Goal: Task Accomplishment & Management: Use online tool/utility

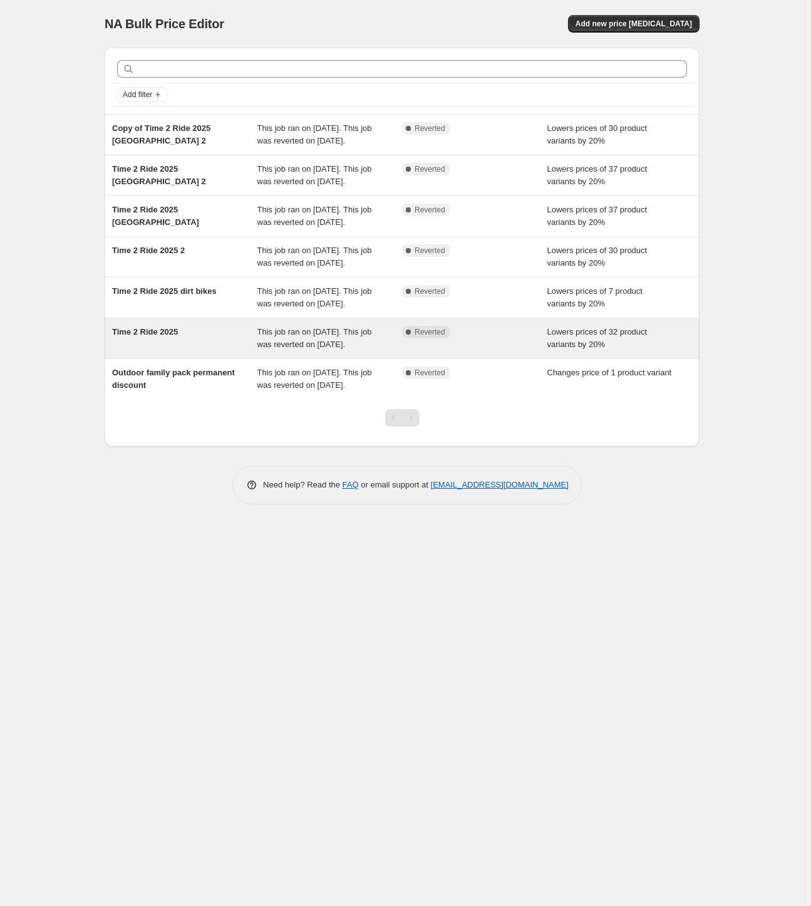
click at [168, 329] on span "Time 2 Ride 2025" at bounding box center [145, 331] width 66 height 9
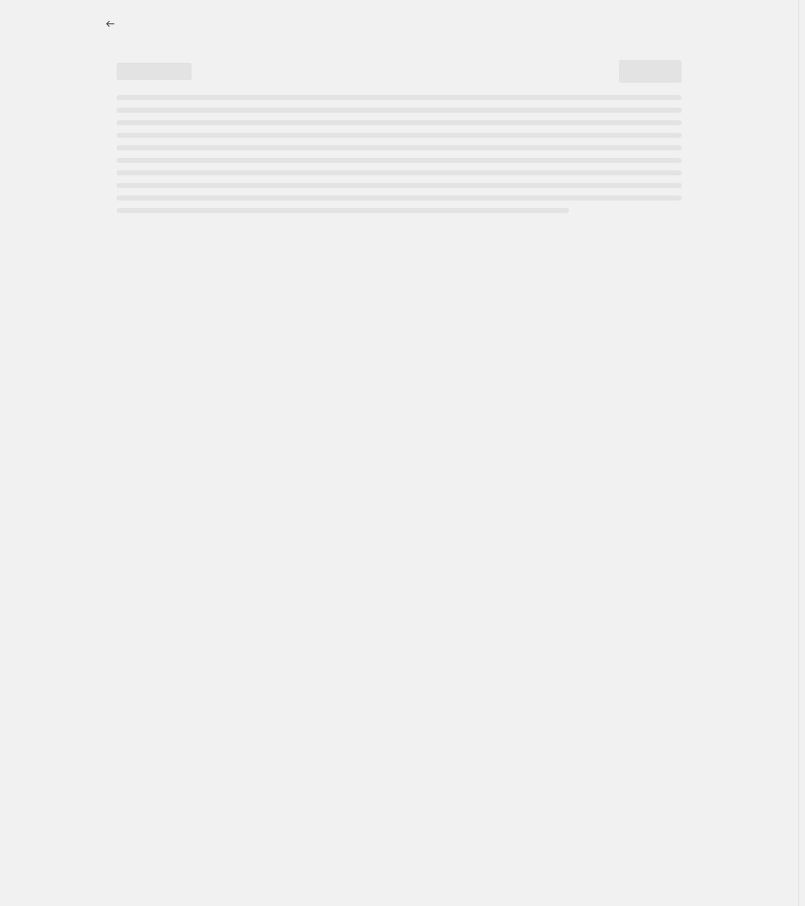
select select "percentage"
select select "collection"
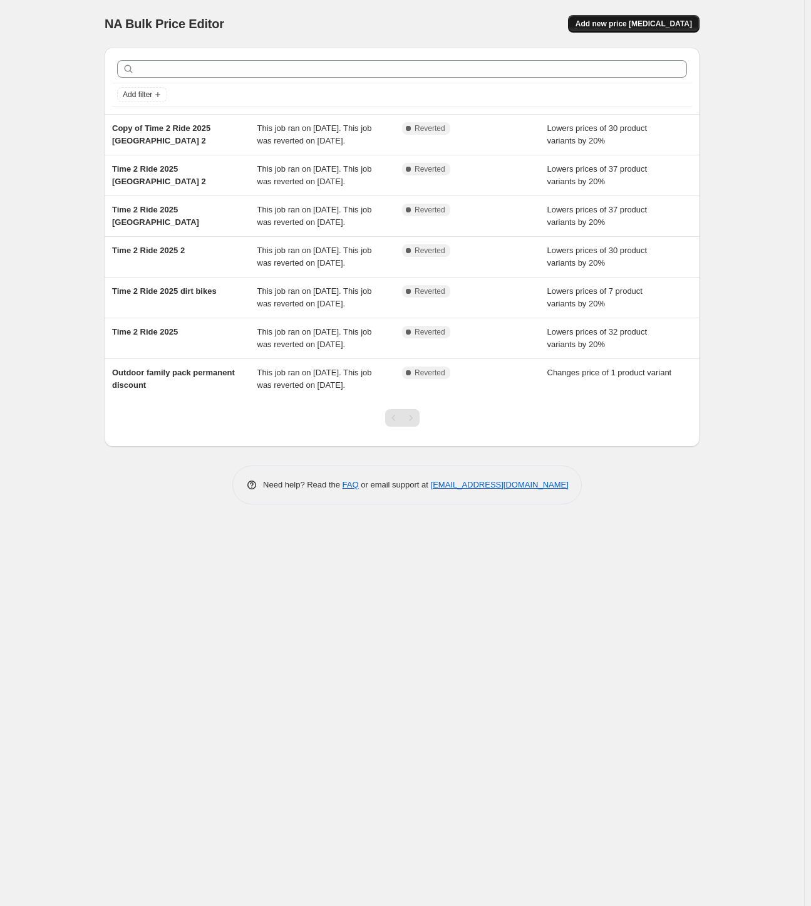
click at [664, 26] on span "Add new price [MEDICAL_DATA]" at bounding box center [634, 24] width 116 height 10
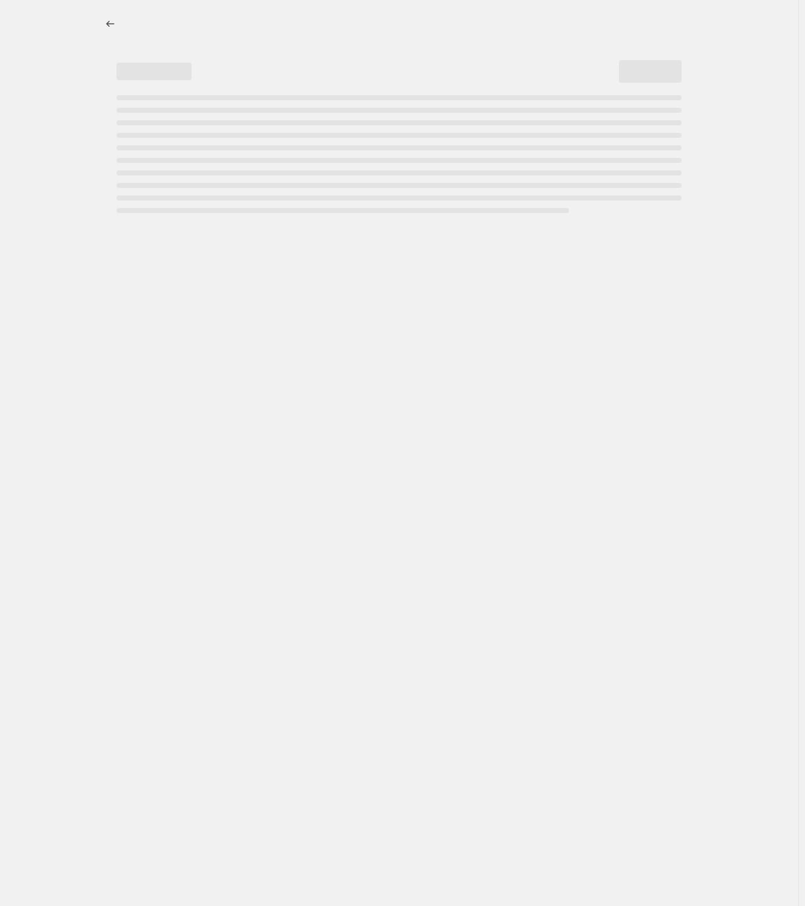
select select "percentage"
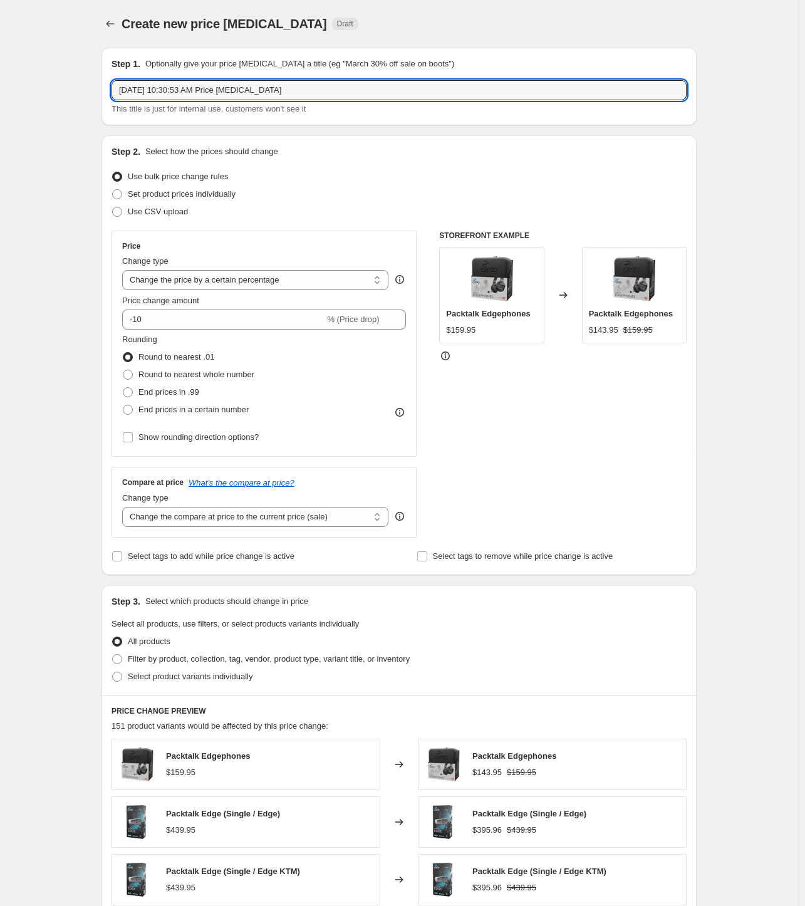
drag, startPoint x: 322, startPoint y: 91, endPoint x: 60, endPoint y: 96, distance: 261.8
click at [60, 96] on div "Create new price [MEDICAL_DATA]. This page is ready Create new price [MEDICAL_D…" at bounding box center [399, 661] width 798 height 1322
type input "[GEOGRAPHIC_DATA] 02.09-07.09 22% SALE"
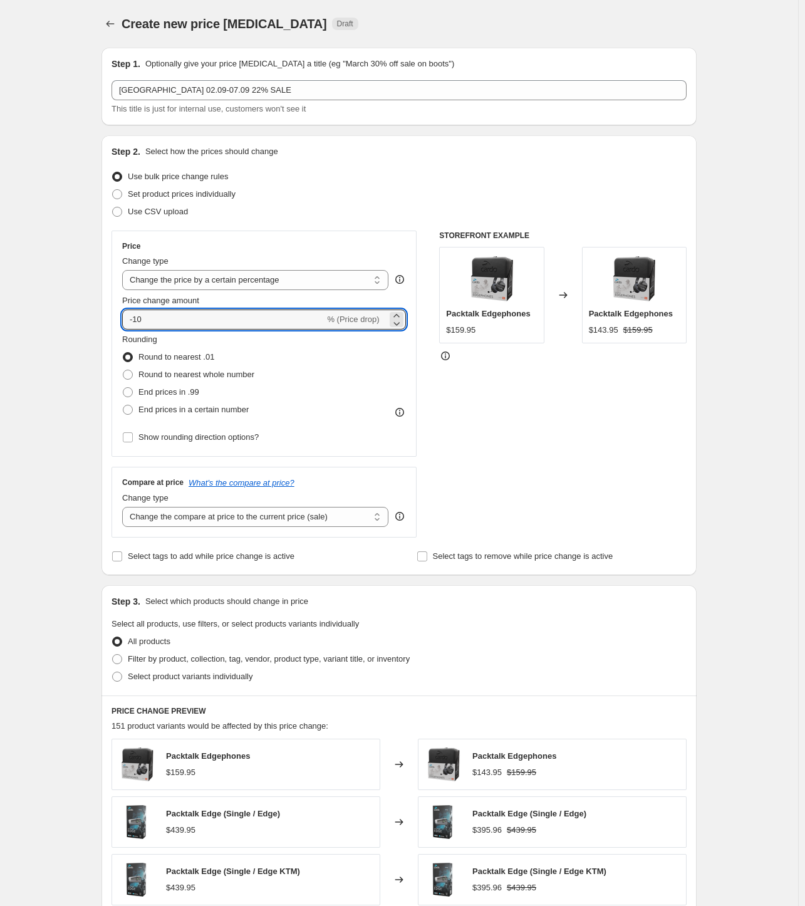
drag, startPoint x: 153, startPoint y: 312, endPoint x: 58, endPoint y: 318, distance: 94.8
click at [58, 318] on div "Create new price [MEDICAL_DATA]. This page is ready Create new price [MEDICAL_D…" at bounding box center [399, 661] width 798 height 1322
type input "-22"
click at [239, 439] on span "Show rounding direction options?" at bounding box center [198, 436] width 120 height 9
click at [133, 439] on input "Show rounding direction options?" at bounding box center [128, 437] width 10 height 10
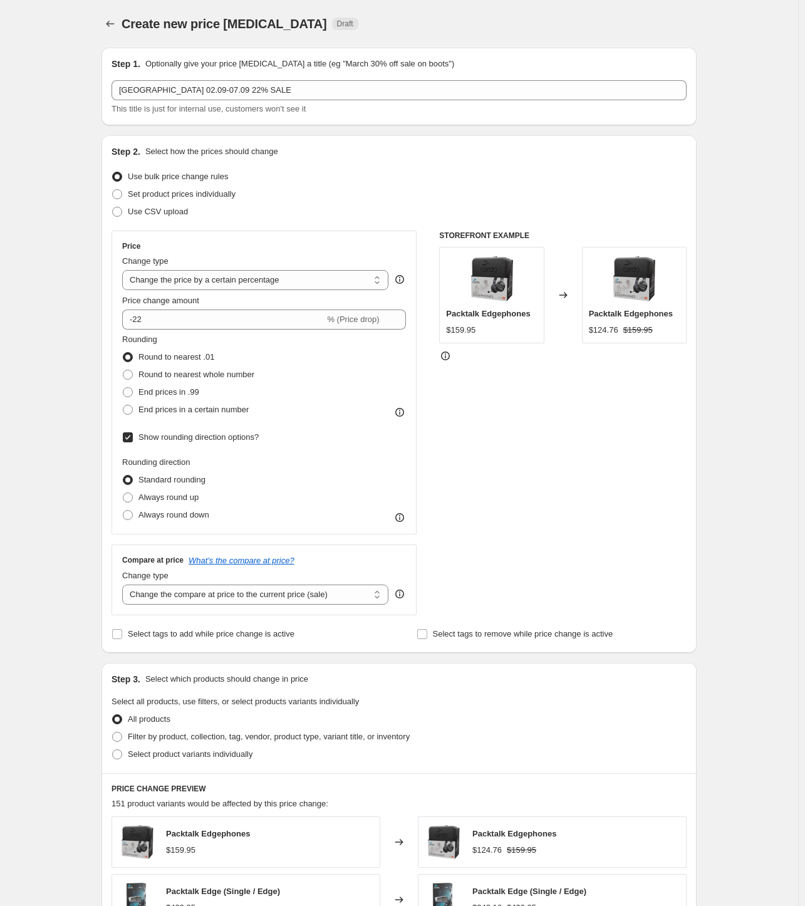
click at [239, 439] on span "Show rounding direction options?" at bounding box center [198, 436] width 120 height 9
click at [133, 439] on input "Show rounding direction options?" at bounding box center [128, 437] width 10 height 10
checkbox input "false"
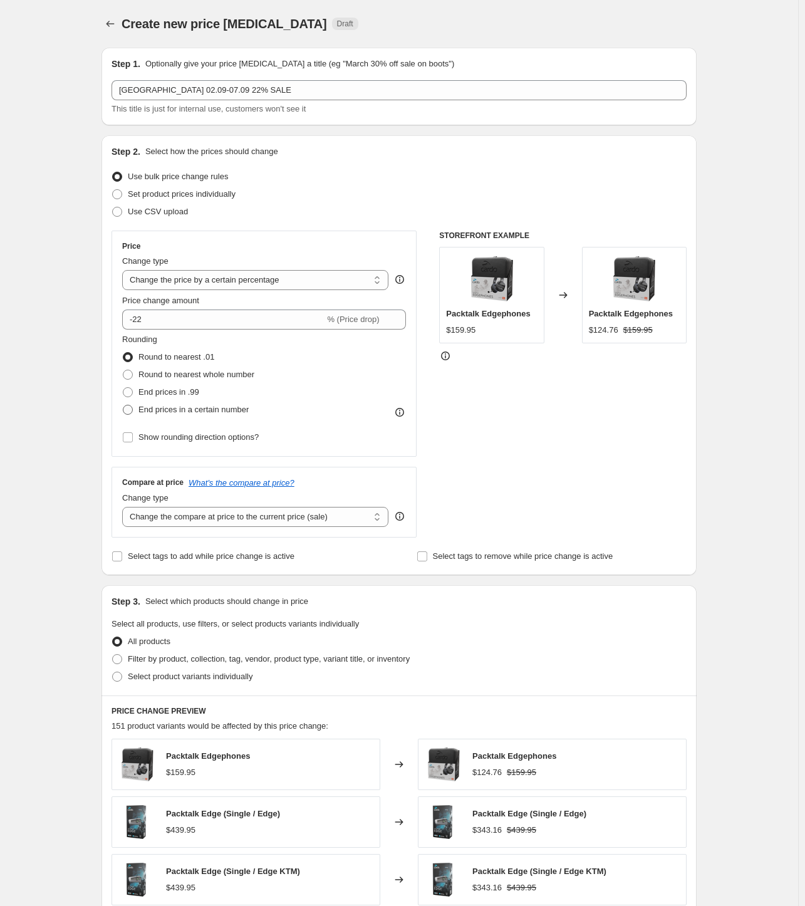
click at [213, 411] on span "End prices in a certain number" at bounding box center [193, 409] width 110 height 9
click at [123, 405] on input "End prices in a certain number" at bounding box center [123, 405] width 1 height 1
radio input "true"
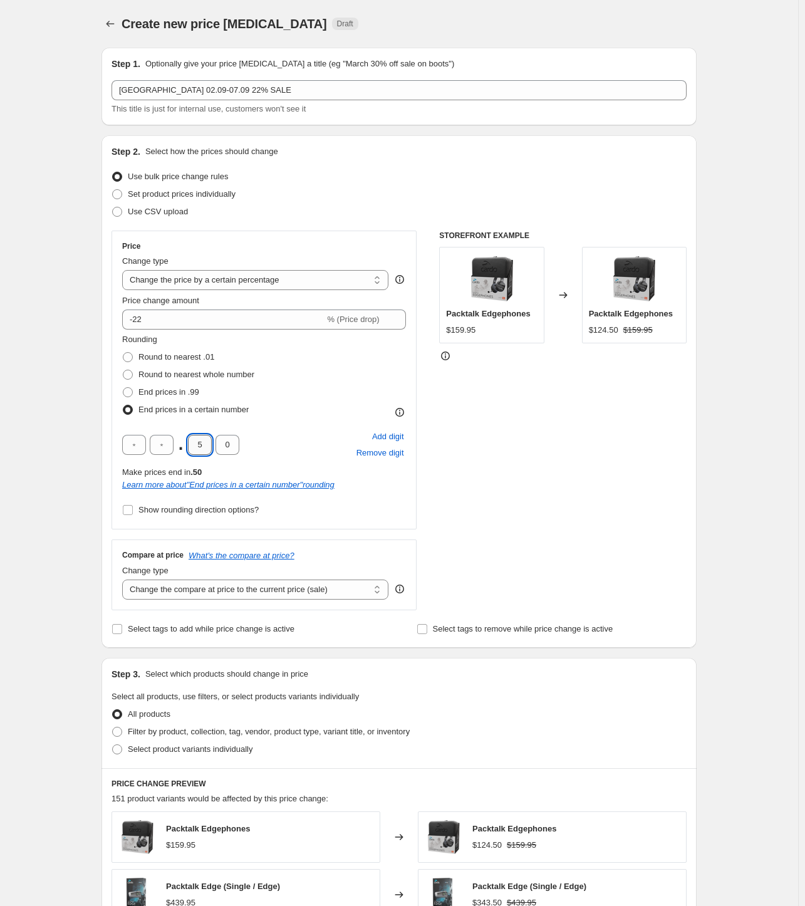
drag, startPoint x: 200, startPoint y: 443, endPoint x: 209, endPoint y: 444, distance: 8.8
click at [209, 444] on input "5" at bounding box center [200, 445] width 24 height 20
type input "9"
type input "5"
click at [166, 359] on span "Round to nearest .01" at bounding box center [176, 356] width 76 height 9
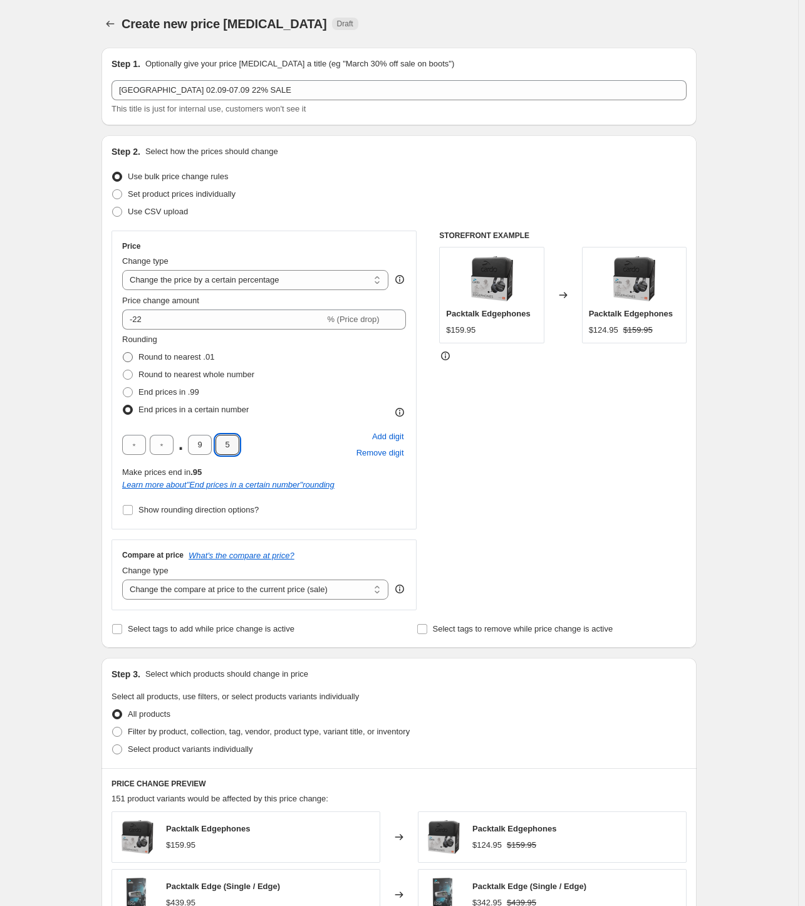
click at [123, 353] on input "Round to nearest .01" at bounding box center [123, 352] width 1 height 1
radio input "true"
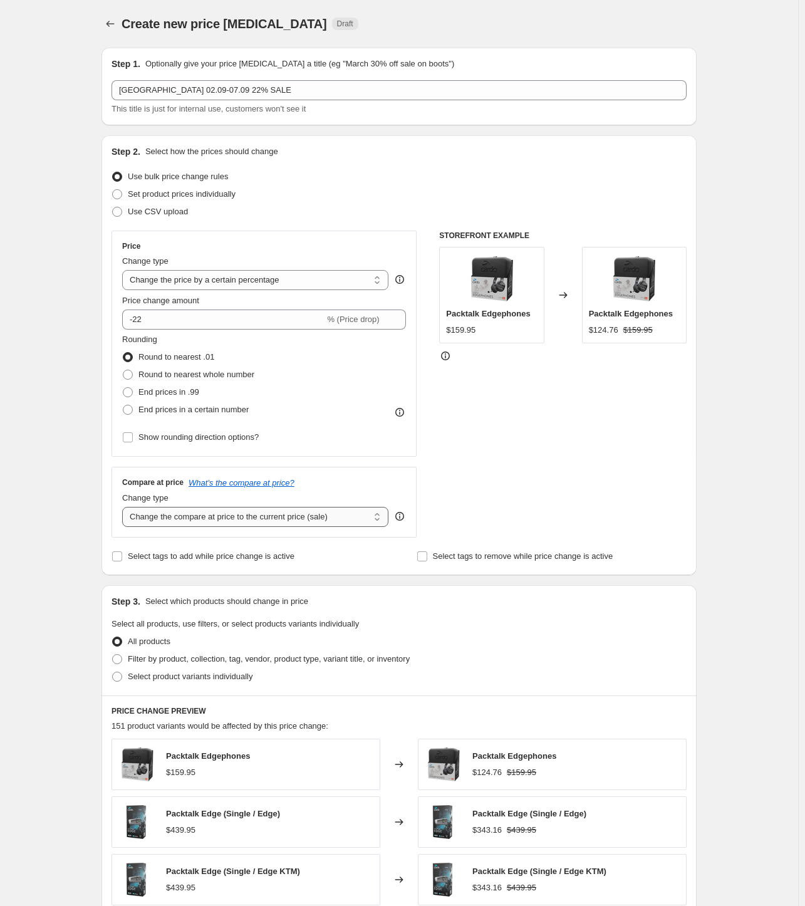
click at [349, 521] on select "Change the compare at price to the current price (sale) Change the compare at p…" at bounding box center [255, 517] width 266 height 20
click at [349, 520] on select "Change the compare at price to the current price (sale) Change the compare at p…" at bounding box center [255, 517] width 266 height 20
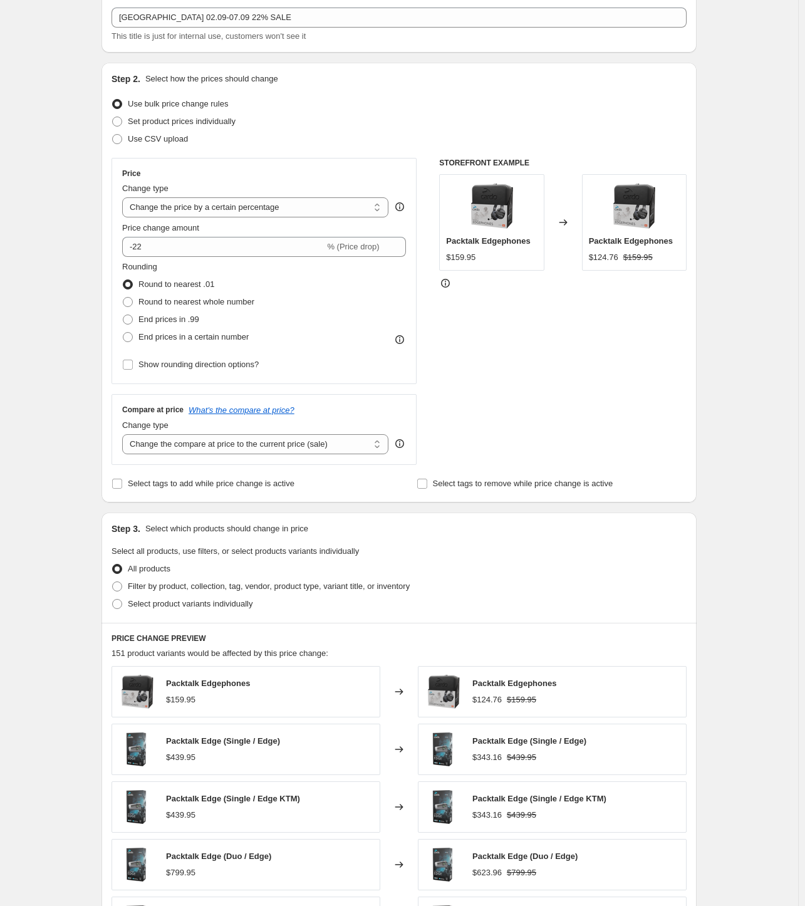
drag, startPoint x: 749, startPoint y: 461, endPoint x: 883, endPoint y: 564, distance: 169.2
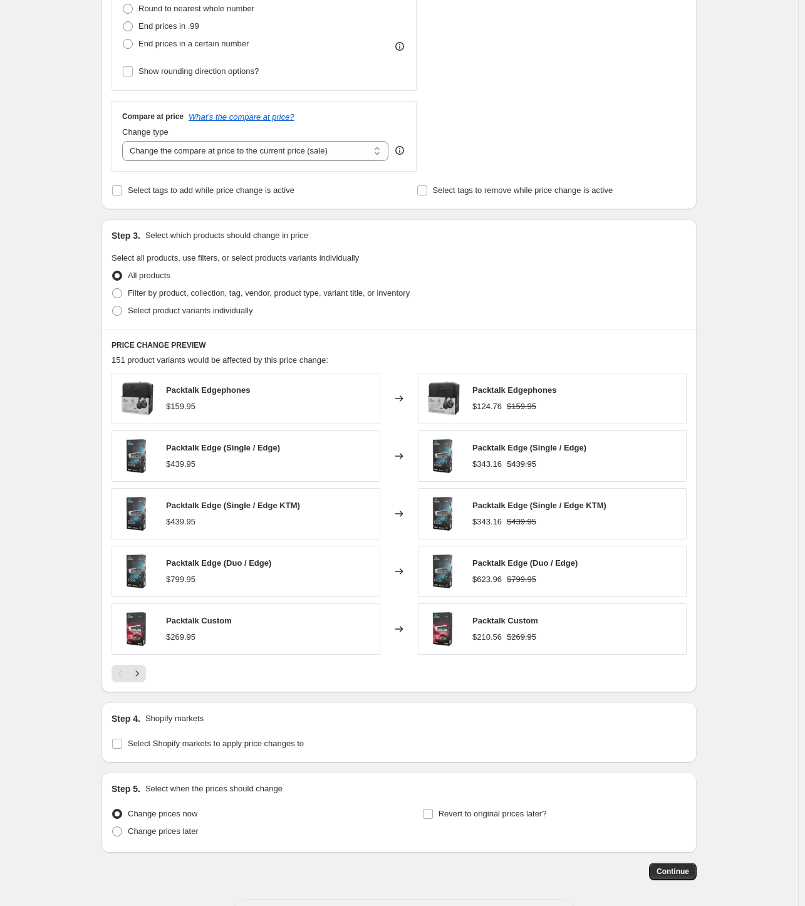
drag, startPoint x: 857, startPoint y: 425, endPoint x: 834, endPoint y: 475, distance: 55.5
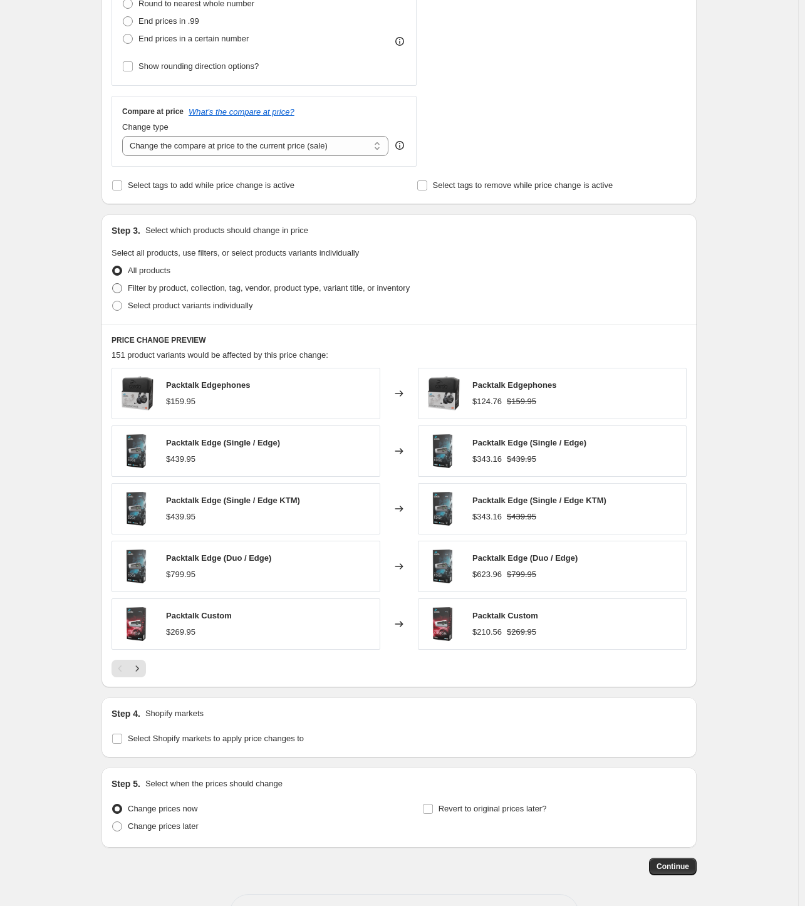
click at [195, 286] on span "Filter by product, collection, tag, vendor, product type, variant title, or inv…" at bounding box center [269, 287] width 282 height 9
click at [113, 284] on input "Filter by product, collection, tag, vendor, product type, variant title, or inv…" at bounding box center [112, 283] width 1 height 1
radio input "true"
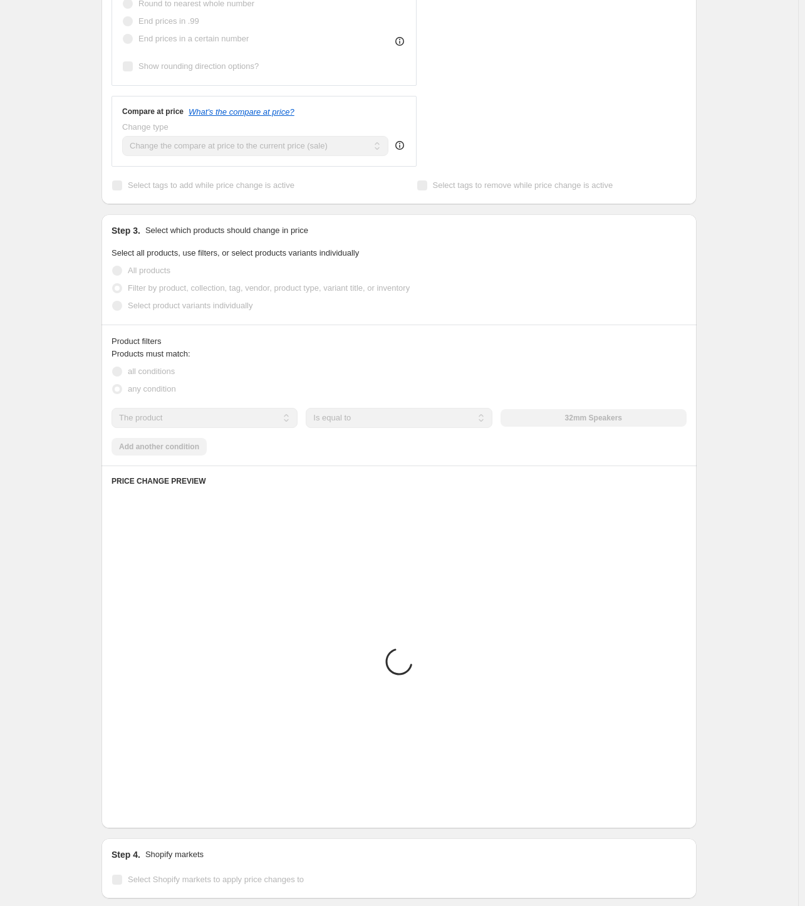
scroll to position [326, 0]
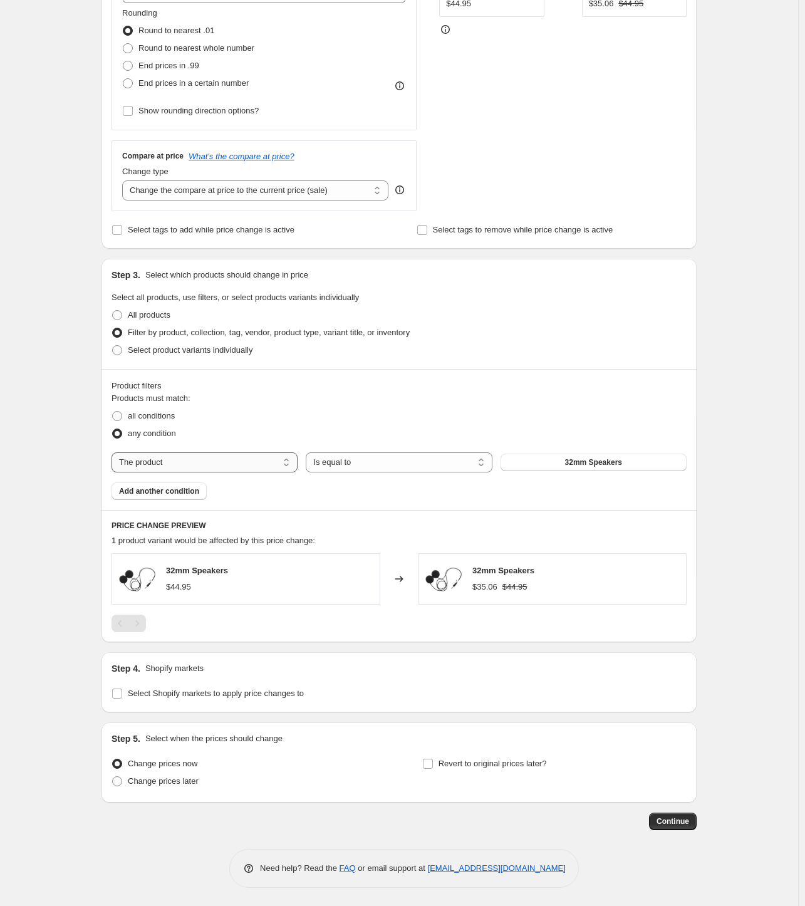
click at [177, 460] on select "The product The product's collection The product's tag The product's vendor The…" at bounding box center [204, 462] width 186 height 20
select select "collection"
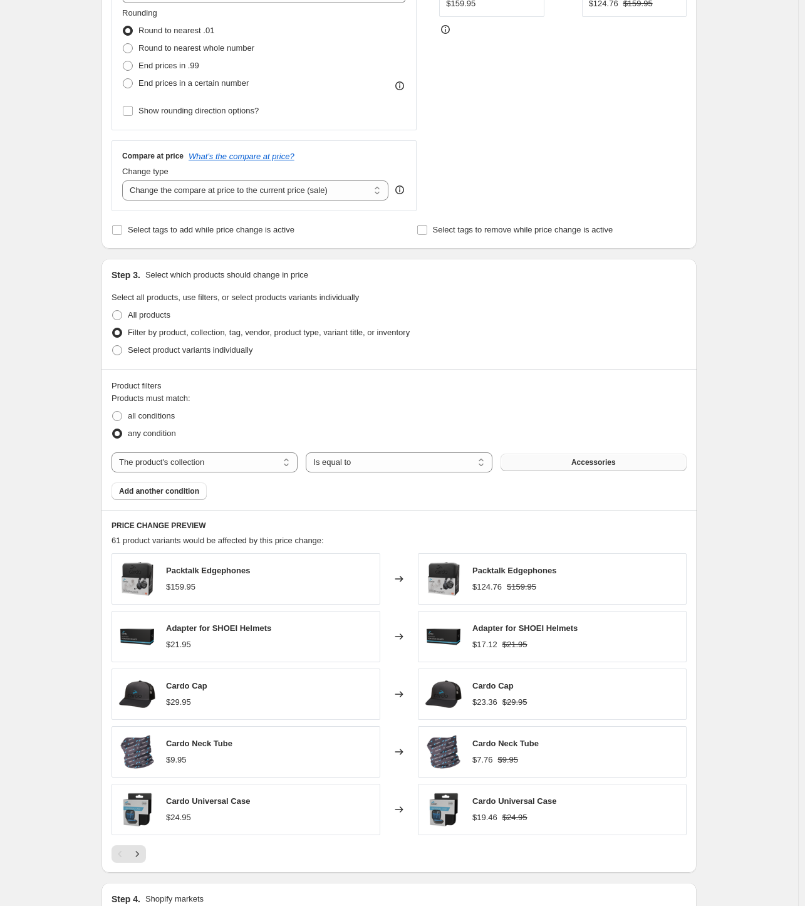
click at [576, 463] on button "Accessories" at bounding box center [593, 462] width 186 height 18
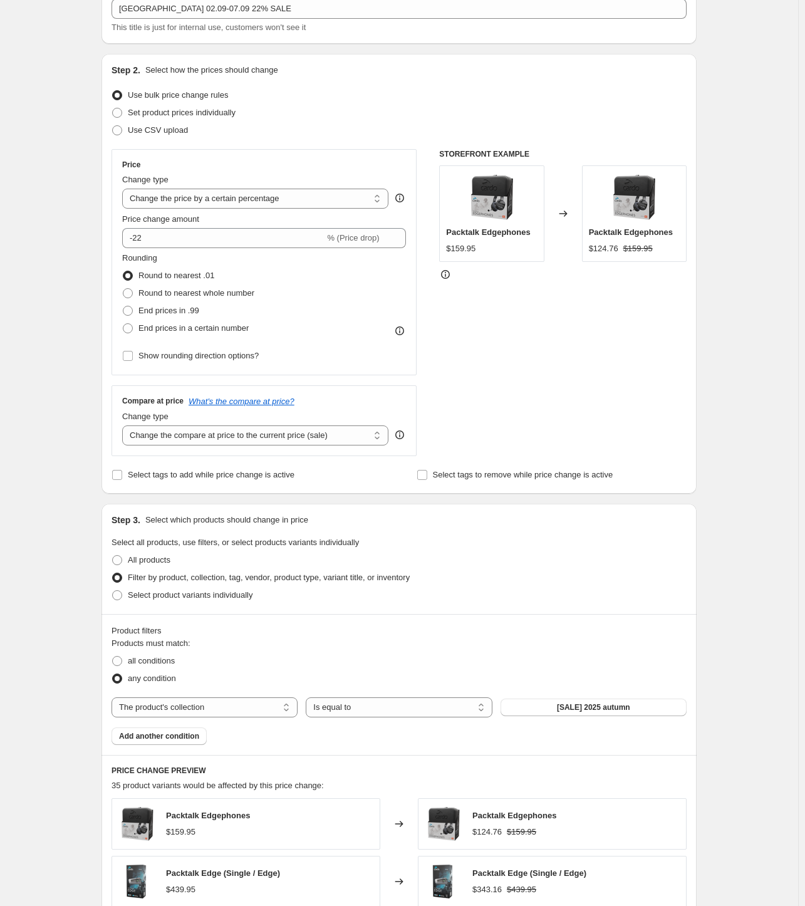
scroll to position [55, 0]
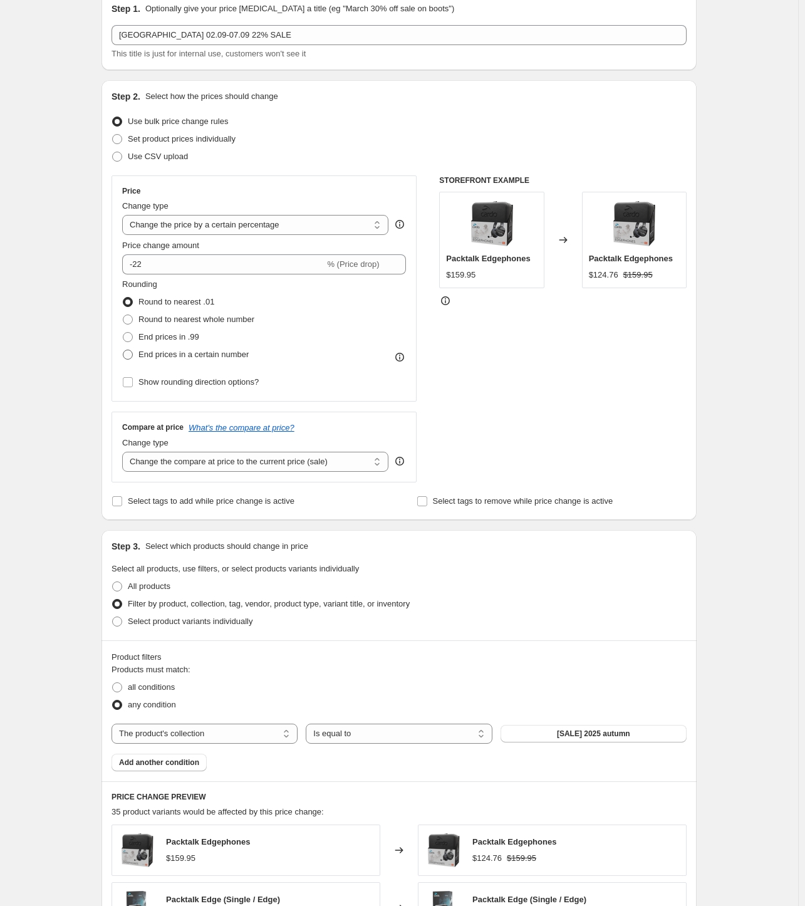
click at [180, 354] on span "End prices in a certain number" at bounding box center [193, 353] width 110 height 9
click at [123, 350] on input "End prices in a certain number" at bounding box center [123, 349] width 1 height 1
radio input "true"
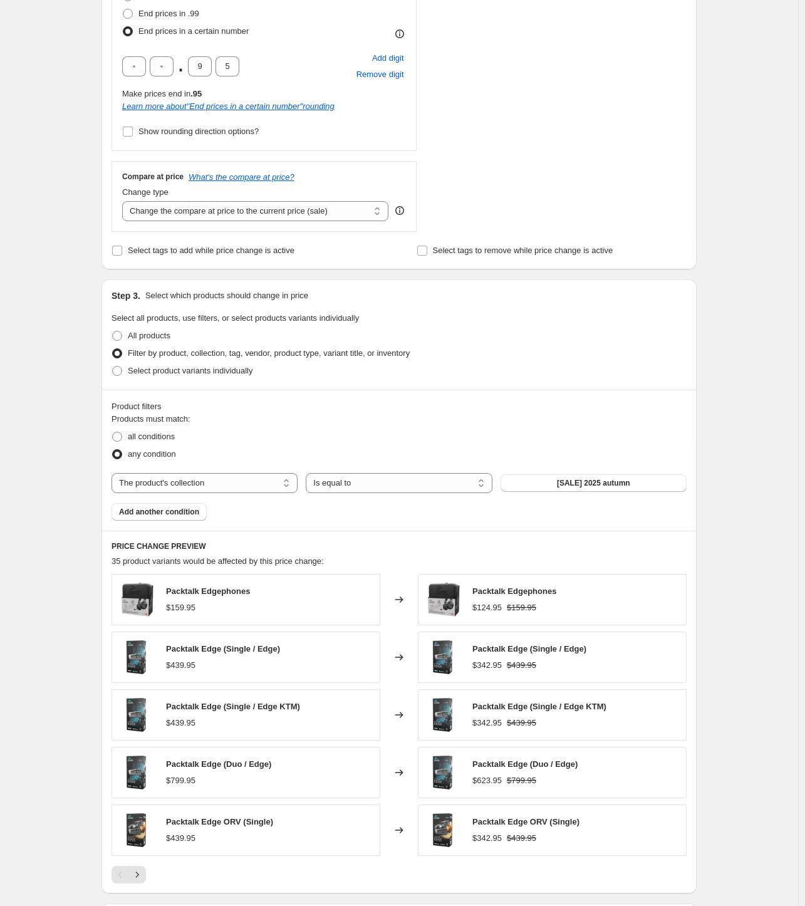
scroll to position [128, 0]
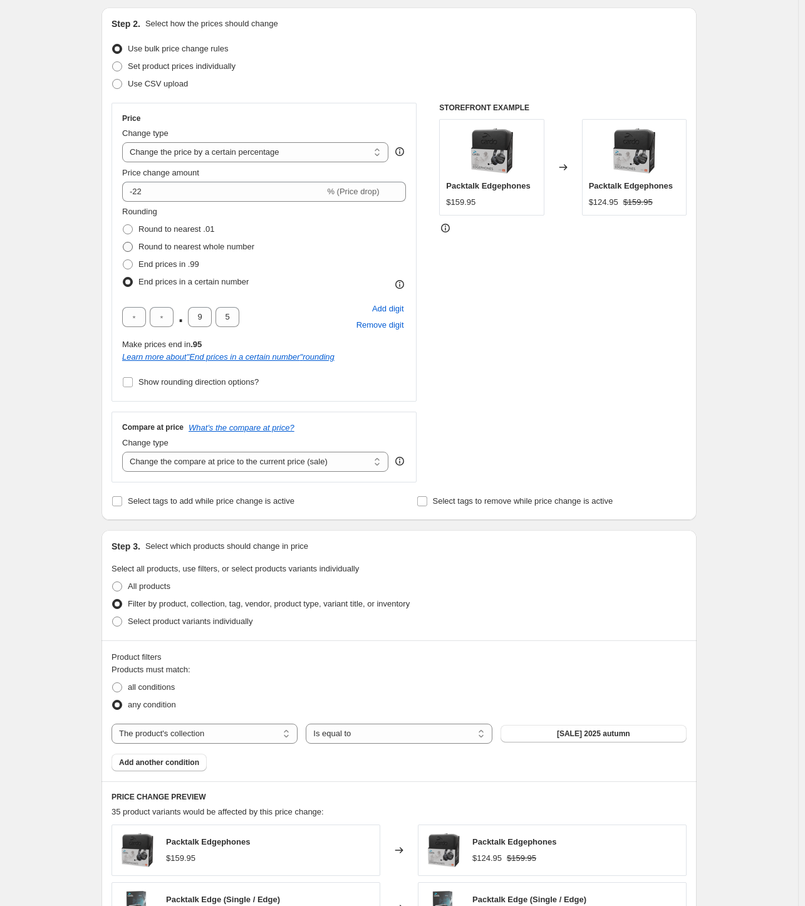
click at [163, 248] on span "Round to nearest whole number" at bounding box center [196, 246] width 116 height 9
click at [123, 242] on input "Round to nearest whole number" at bounding box center [123, 242] width 1 height 1
radio input "true"
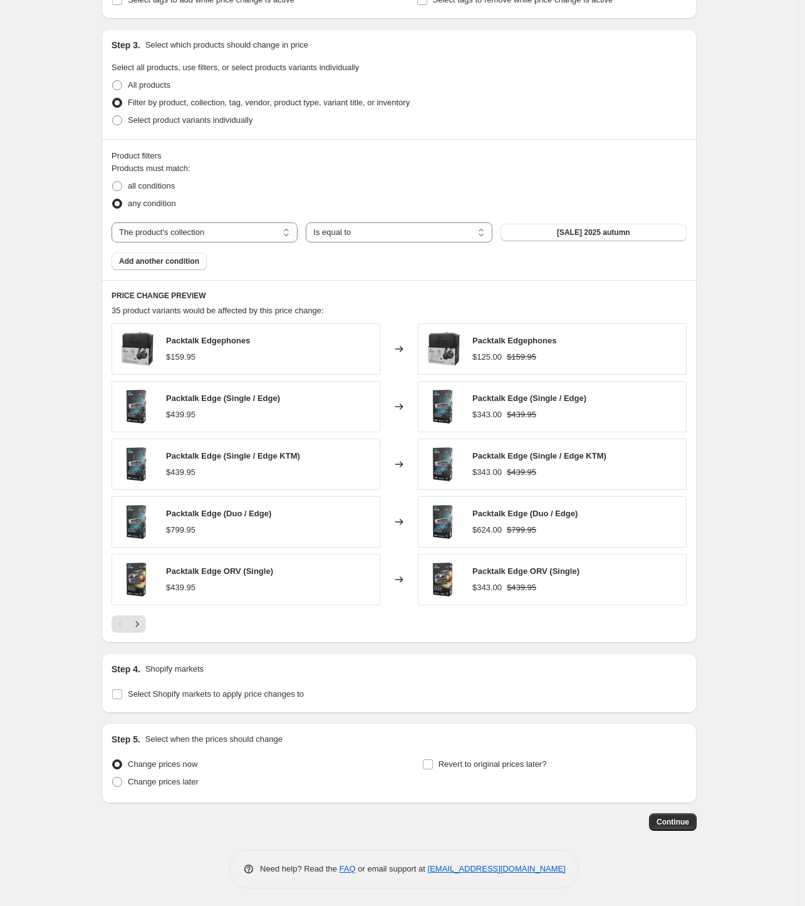
scroll to position [0, 0]
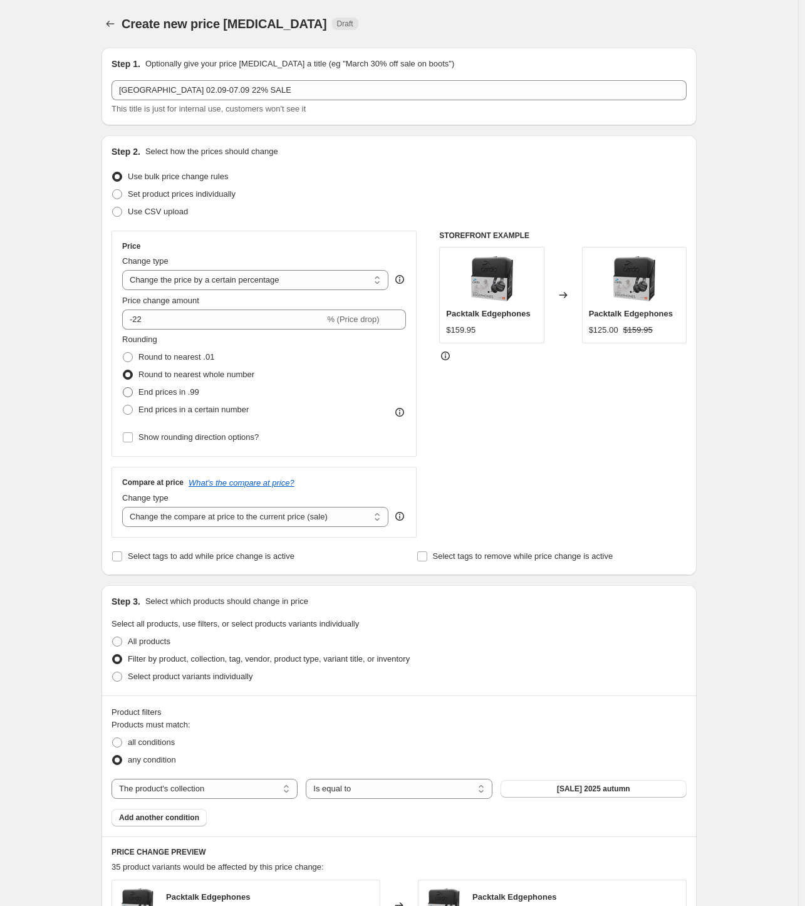
click at [183, 391] on span "End prices in .99" at bounding box center [168, 391] width 61 height 9
click at [123, 388] on input "End prices in .99" at bounding box center [123, 387] width 1 height 1
radio input "true"
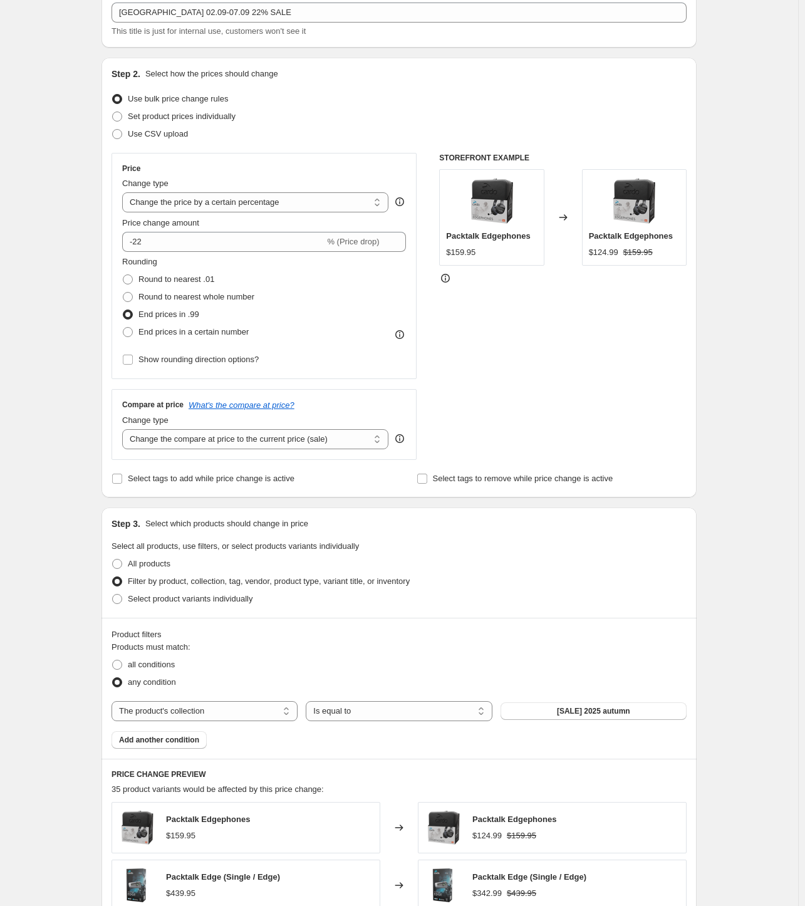
scroll to position [55, 0]
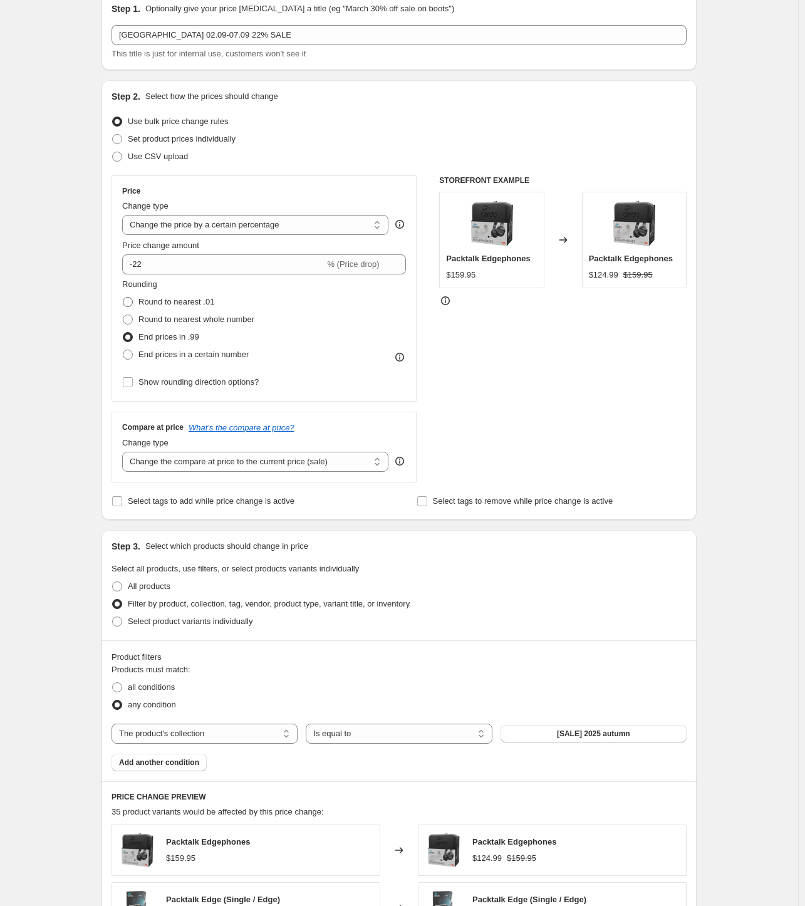
click at [175, 304] on span "Round to nearest .01" at bounding box center [176, 301] width 76 height 9
click at [123, 297] on input "Round to nearest .01" at bounding box center [123, 297] width 1 height 1
radio input "true"
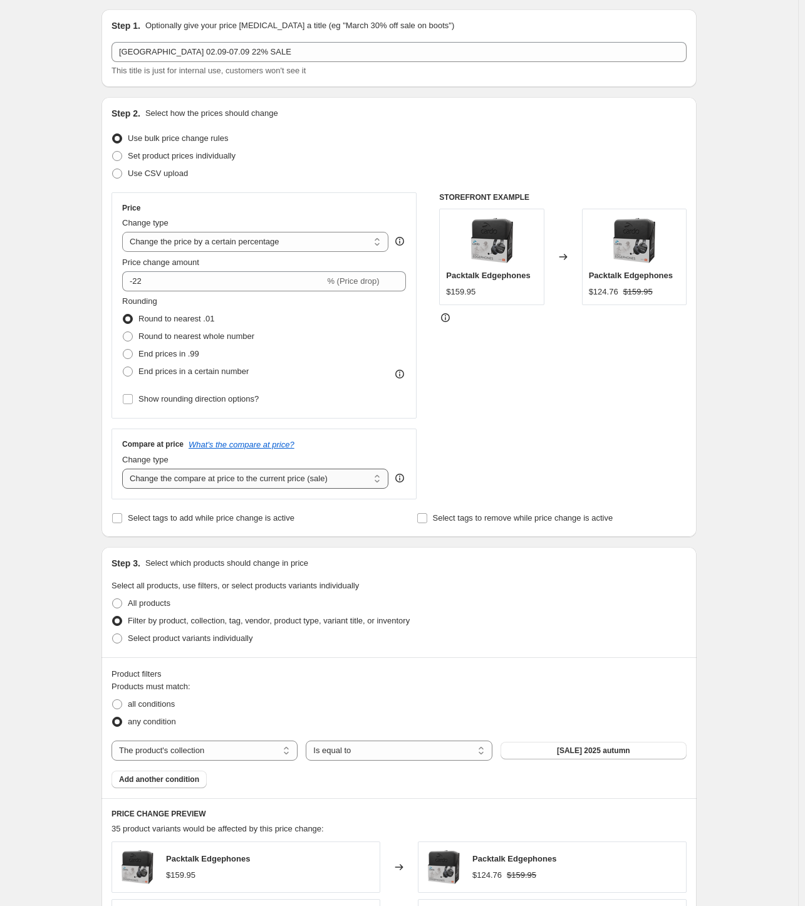
scroll to position [0, 0]
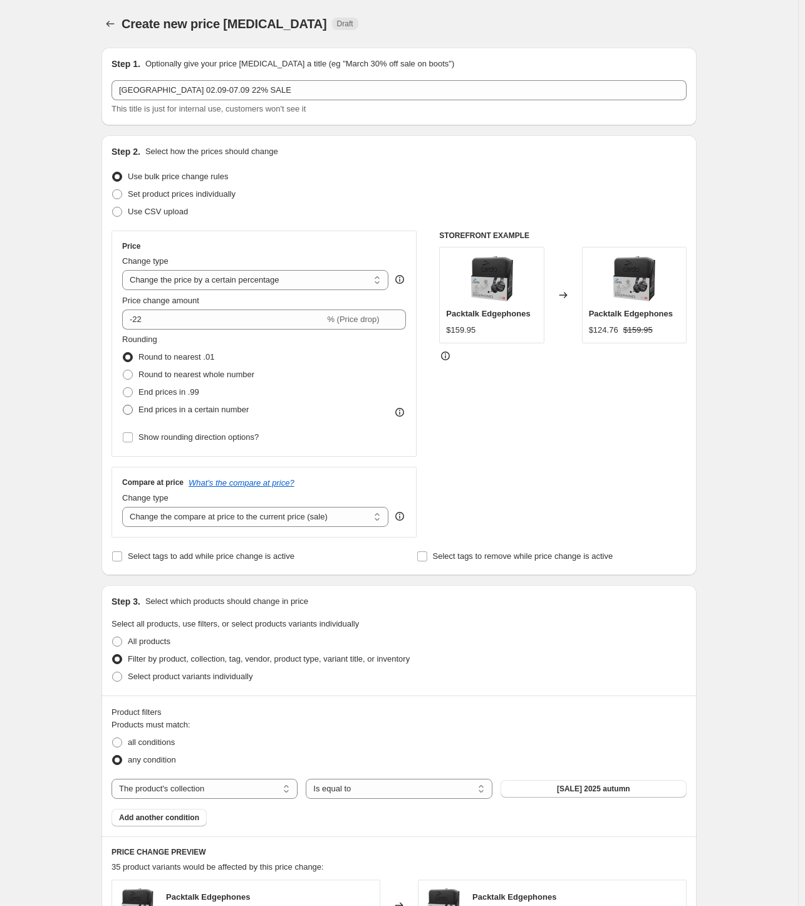
click at [202, 408] on span "End prices in a certain number" at bounding box center [193, 409] width 110 height 9
click at [123, 405] on input "End prices in a certain number" at bounding box center [123, 405] width 1 height 1
radio input "true"
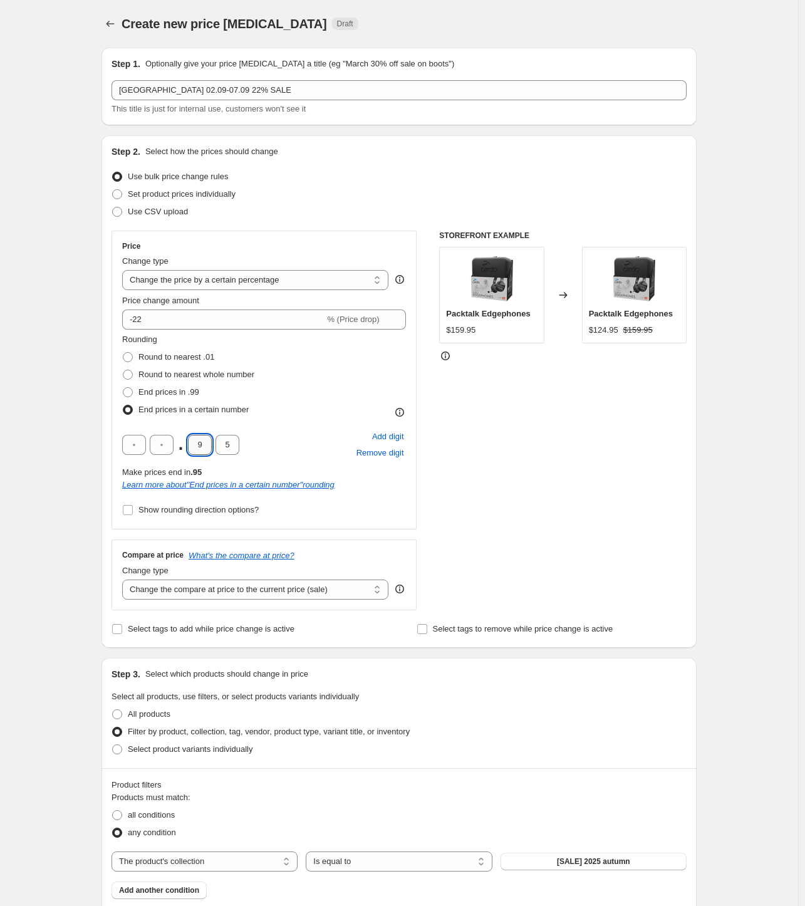
drag, startPoint x: 197, startPoint y: 441, endPoint x: 209, endPoint y: 440, distance: 11.9
click at [208, 440] on input "9" at bounding box center [200, 445] width 24 height 20
click at [493, 452] on div "STOREFRONT EXAMPLE Packtalk Edgephones $159.95 Changed to Packtalk Edgephones $…" at bounding box center [562, 420] width 247 height 380
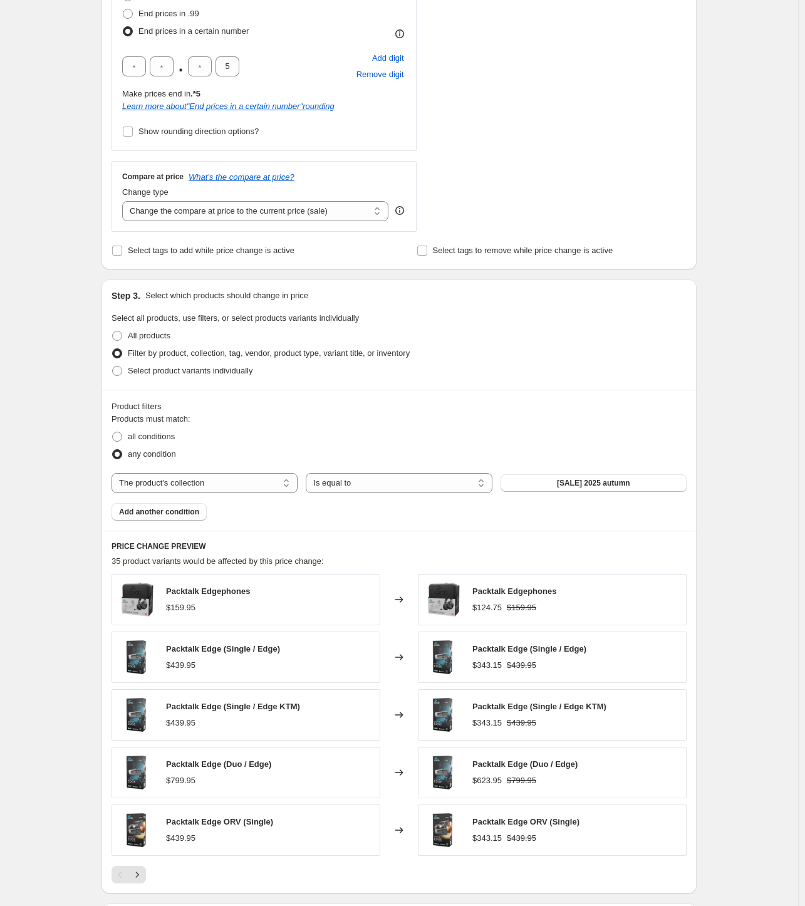
scroll to position [629, 0]
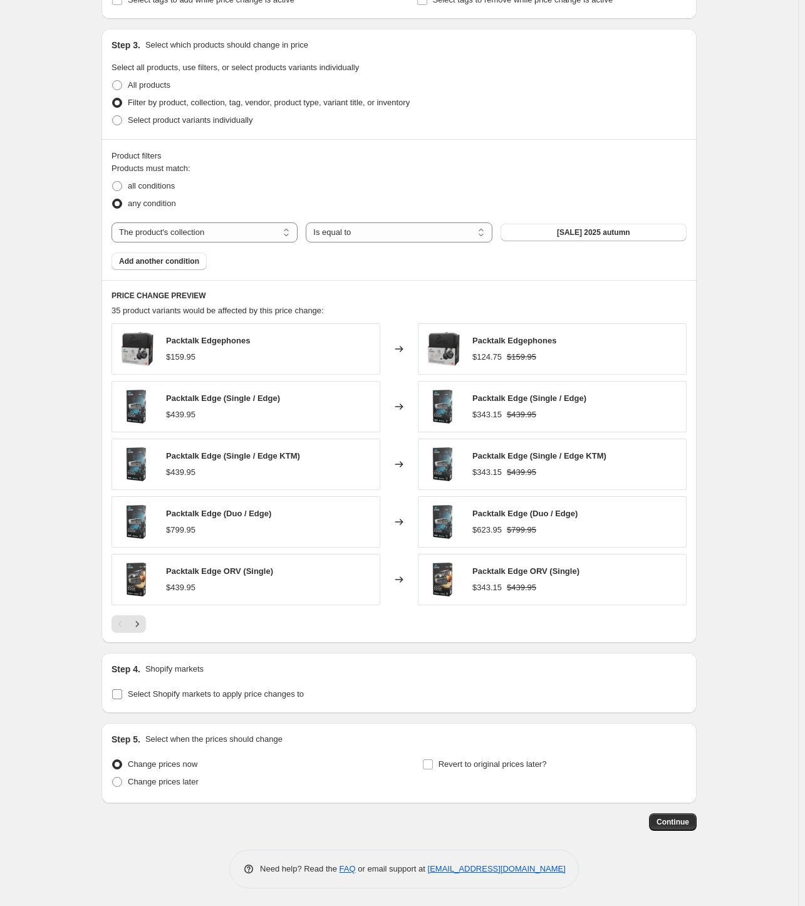
click at [246, 694] on span "Select Shopify markets to apply price changes to" at bounding box center [216, 693] width 176 height 9
click at [122, 694] on input "Select Shopify markets to apply price changes to" at bounding box center [117, 694] width 10 height 10
checkbox input "true"
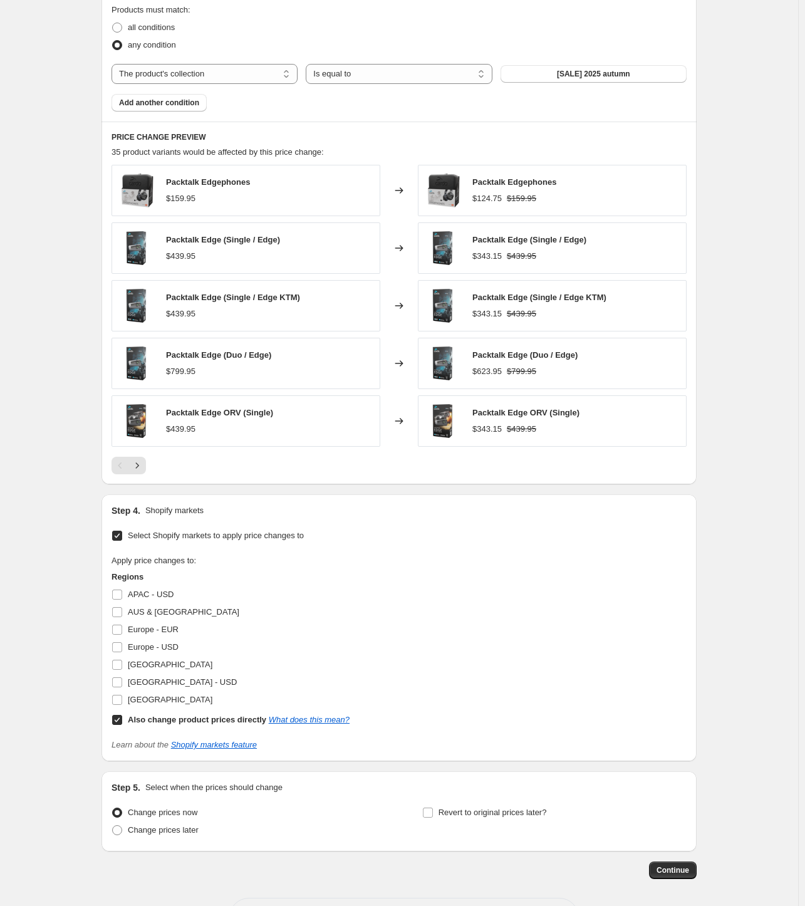
scroll to position [835, 0]
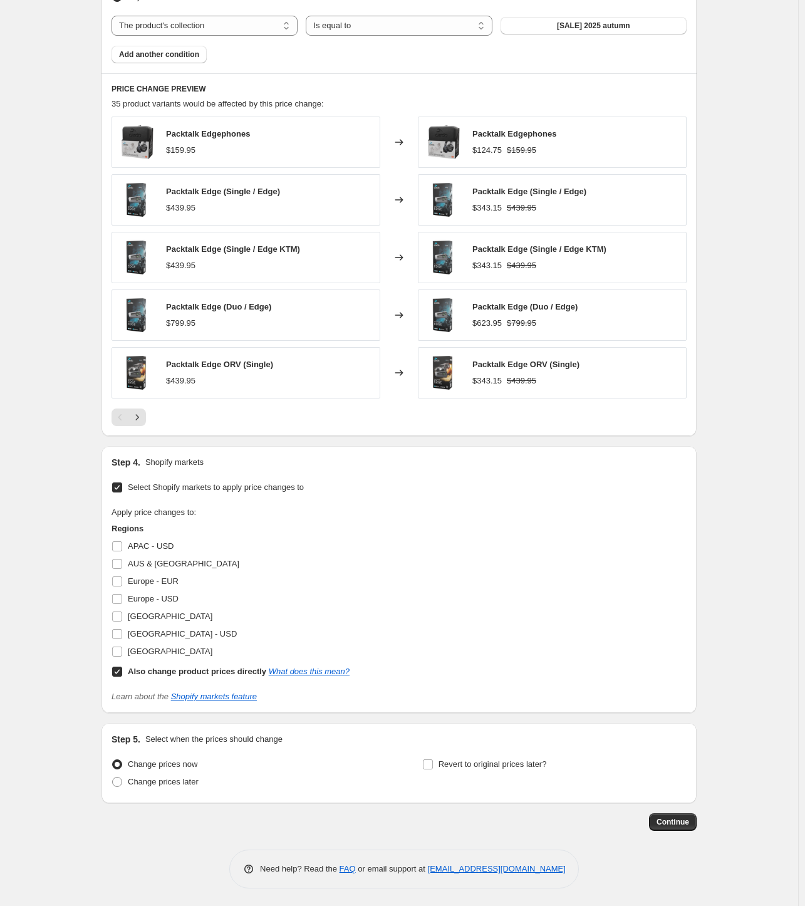
click at [210, 668] on b "Also change product prices directly" at bounding box center [197, 670] width 138 height 9
click at [122, 668] on input "Also change product prices directly What does this mean?" at bounding box center [117, 671] width 10 height 10
checkbox input "false"
click at [165, 650] on span "[GEOGRAPHIC_DATA]" at bounding box center [170, 650] width 85 height 9
click at [122, 650] on input "[GEOGRAPHIC_DATA]" at bounding box center [117, 651] width 10 height 10
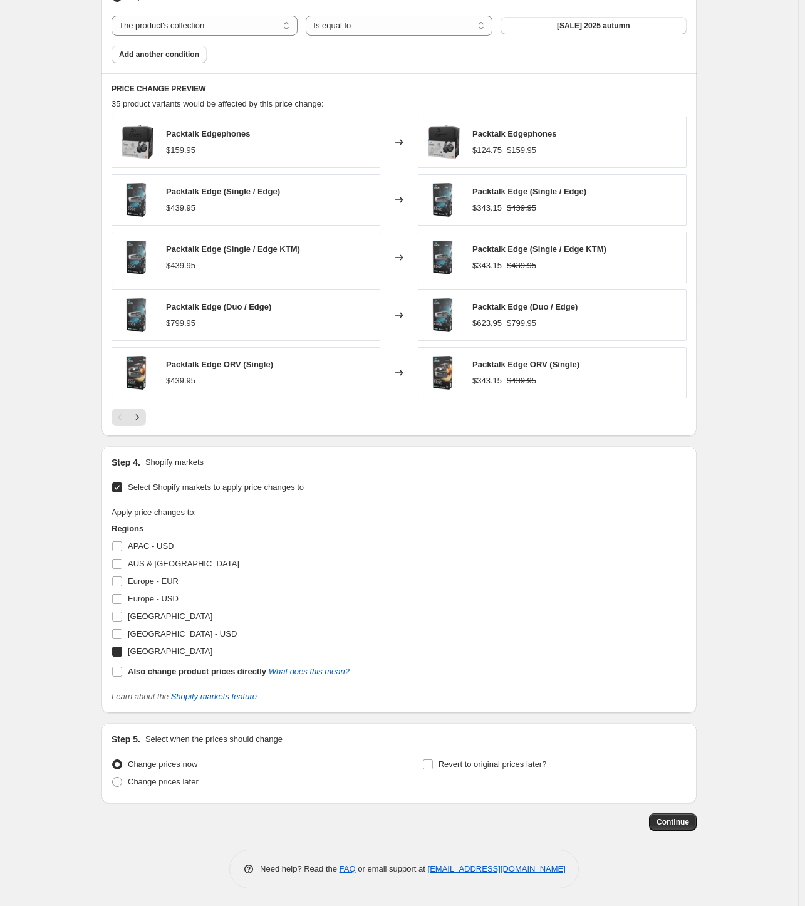
checkbox input "true"
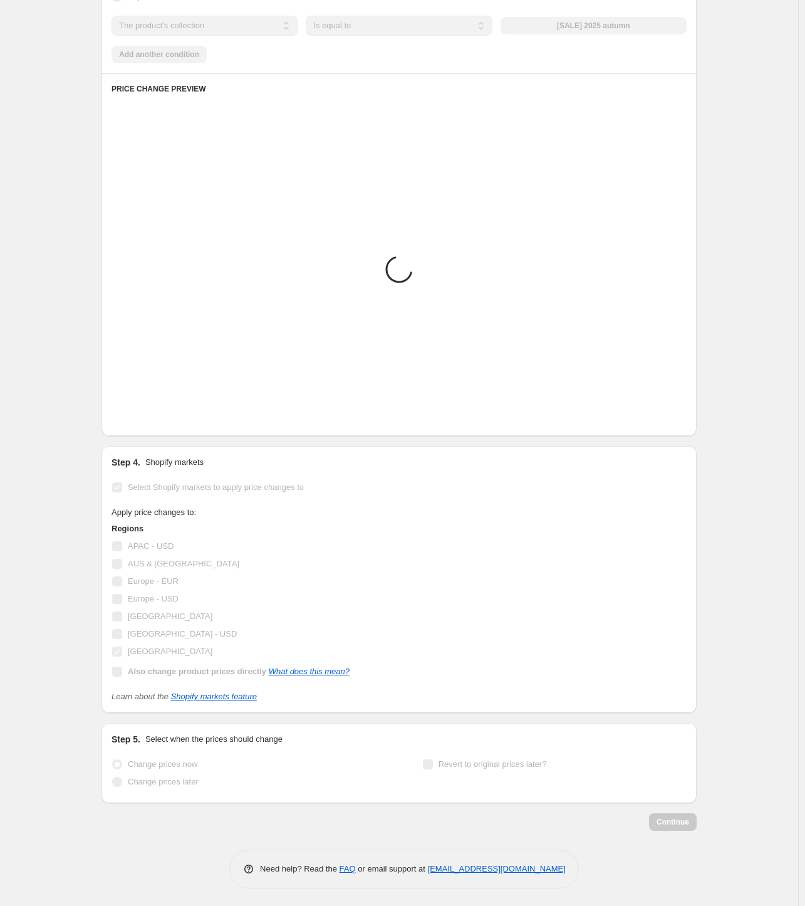
click at [165, 630] on span "[GEOGRAPHIC_DATA] - USD" at bounding box center [182, 633] width 109 height 9
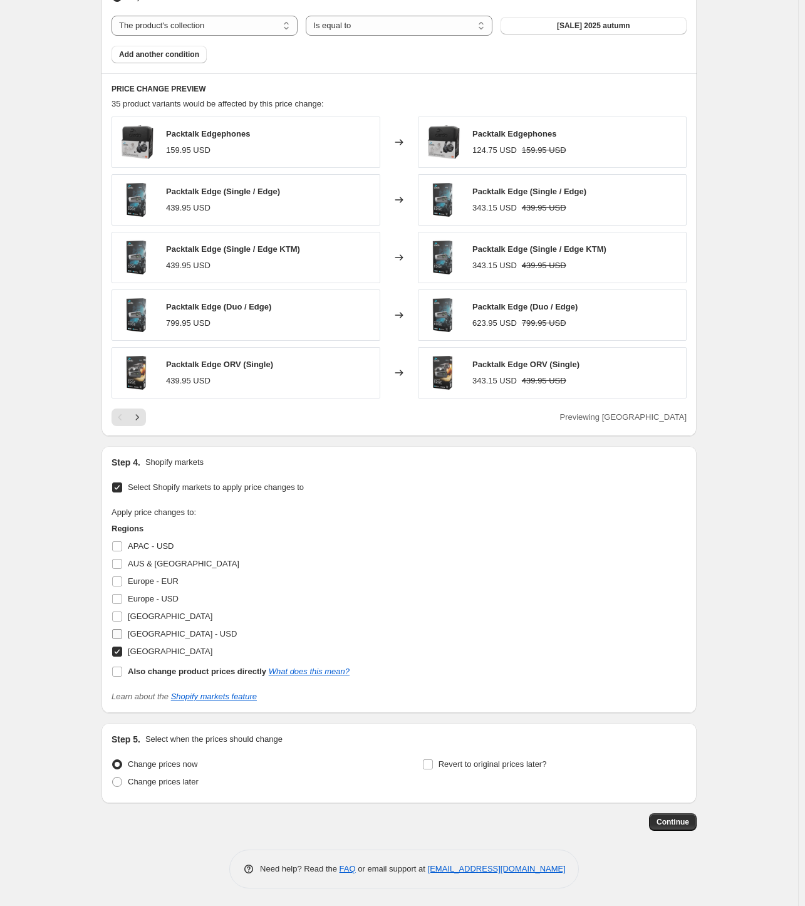
click at [165, 630] on span "[GEOGRAPHIC_DATA] - USD" at bounding box center [182, 633] width 109 height 9
click at [122, 630] on input "[GEOGRAPHIC_DATA] - USD" at bounding box center [117, 634] width 10 height 10
checkbox input "true"
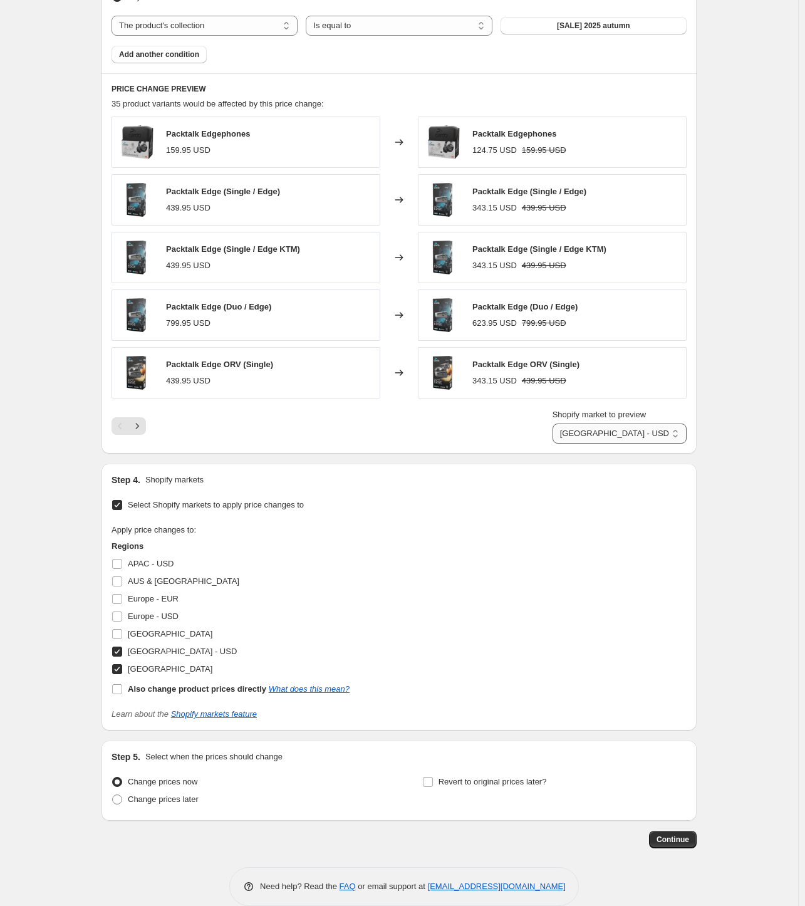
click at [658, 433] on select "[GEOGRAPHIC_DATA] - USD [GEOGRAPHIC_DATA]" at bounding box center [619, 433] width 134 height 20
click at [743, 485] on div "Create new price [MEDICAL_DATA]. This page is ready Create new price [MEDICAL_D…" at bounding box center [399, 45] width 798 height 1760
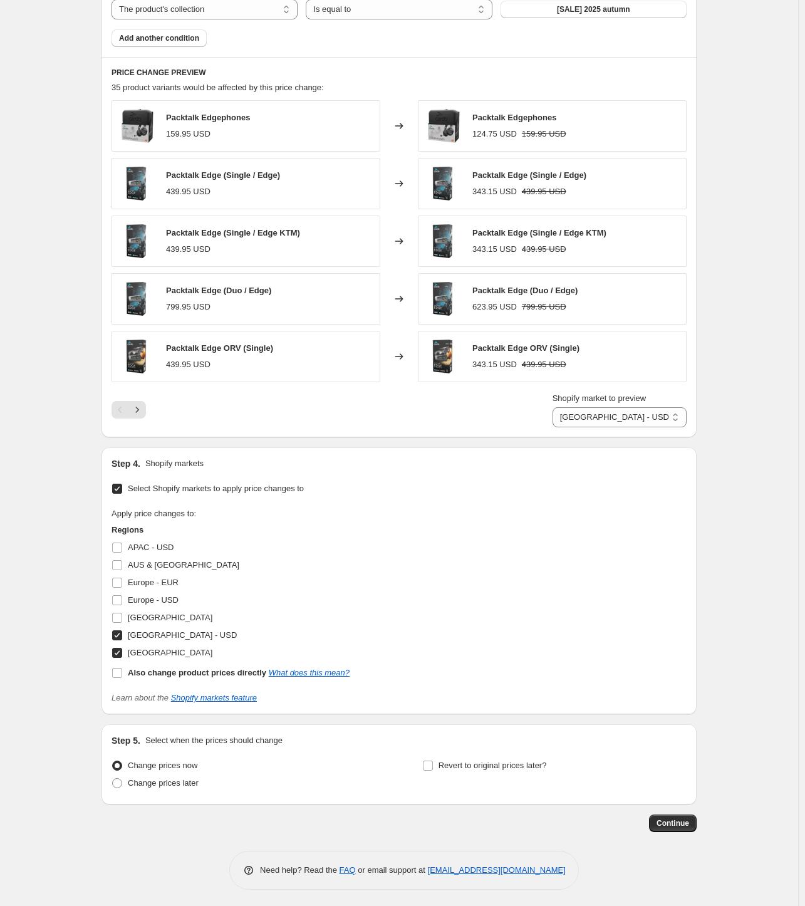
scroll to position [853, 0]
click at [180, 777] on span "Change prices later" at bounding box center [163, 781] width 71 height 9
click at [113, 777] on input "Change prices later" at bounding box center [112, 777] width 1 height 1
radio input "true"
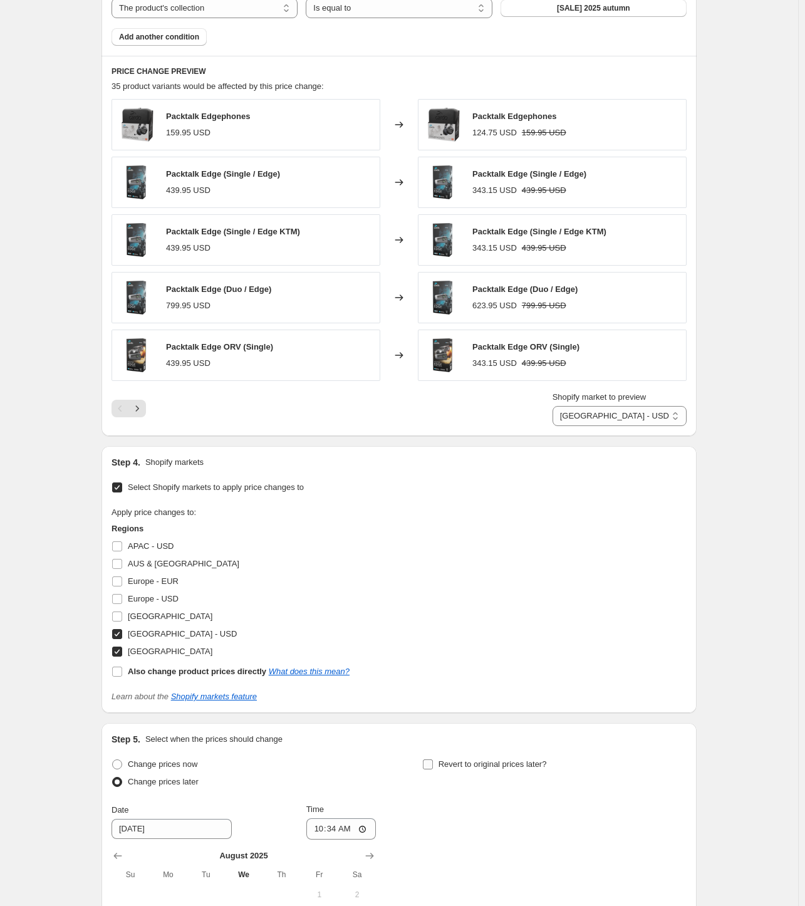
click at [494, 766] on span "Revert to original prices later?" at bounding box center [492, 763] width 108 height 9
click at [433, 766] on input "Revert to original prices later?" at bounding box center [428, 764] width 10 height 10
checkbox input "true"
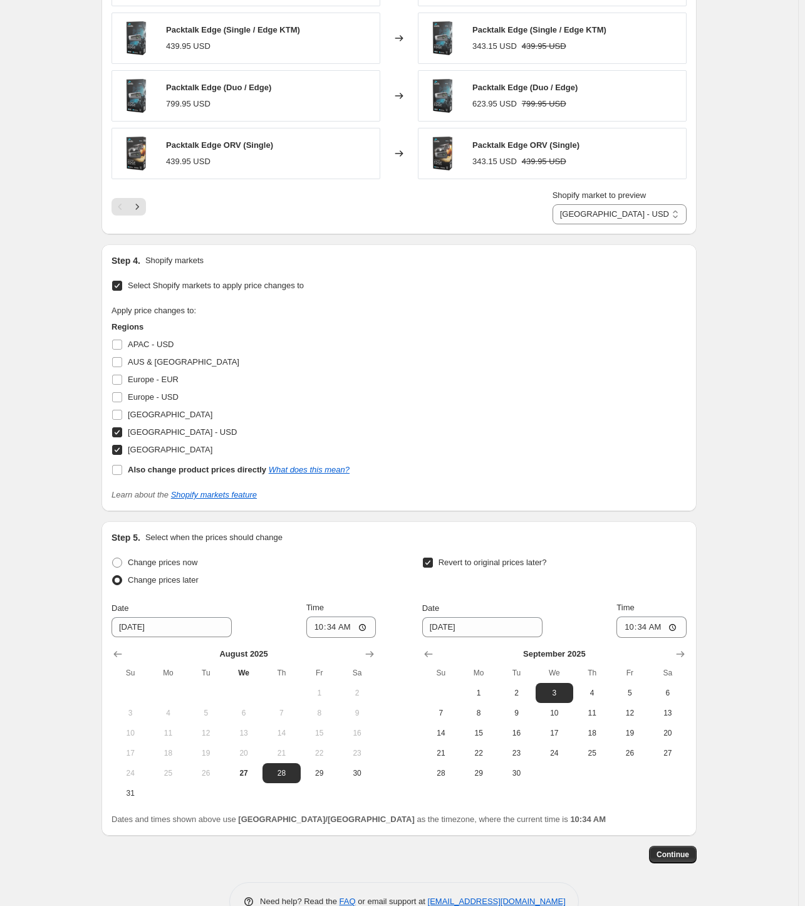
scroll to position [1087, 0]
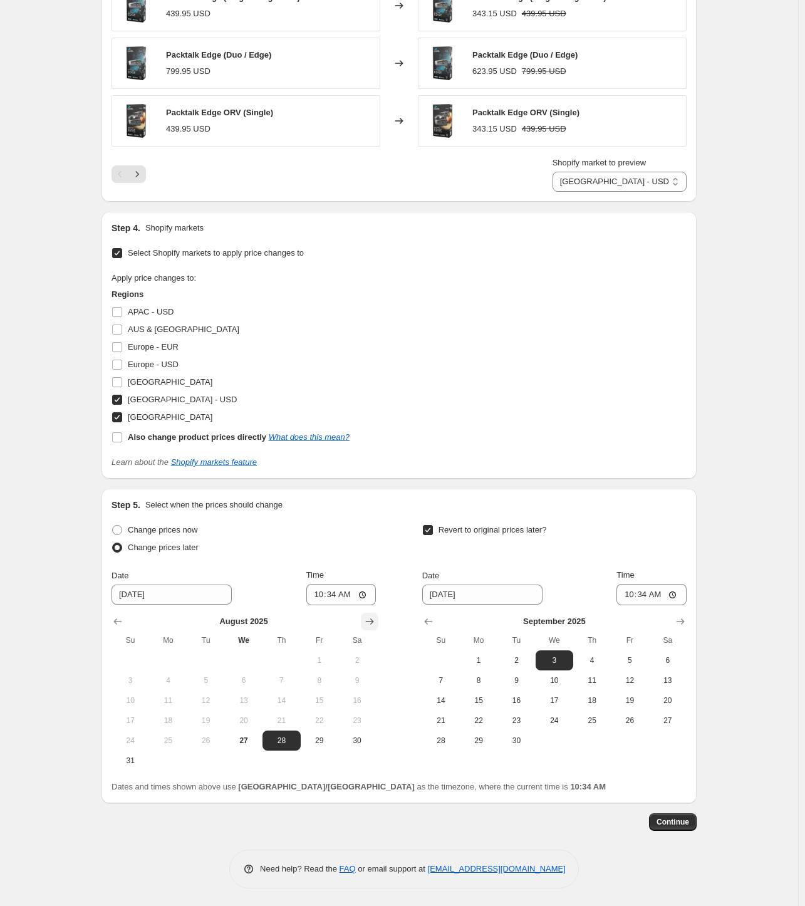
click at [378, 612] on button "Show next month, September 2025" at bounding box center [370, 621] width 18 height 18
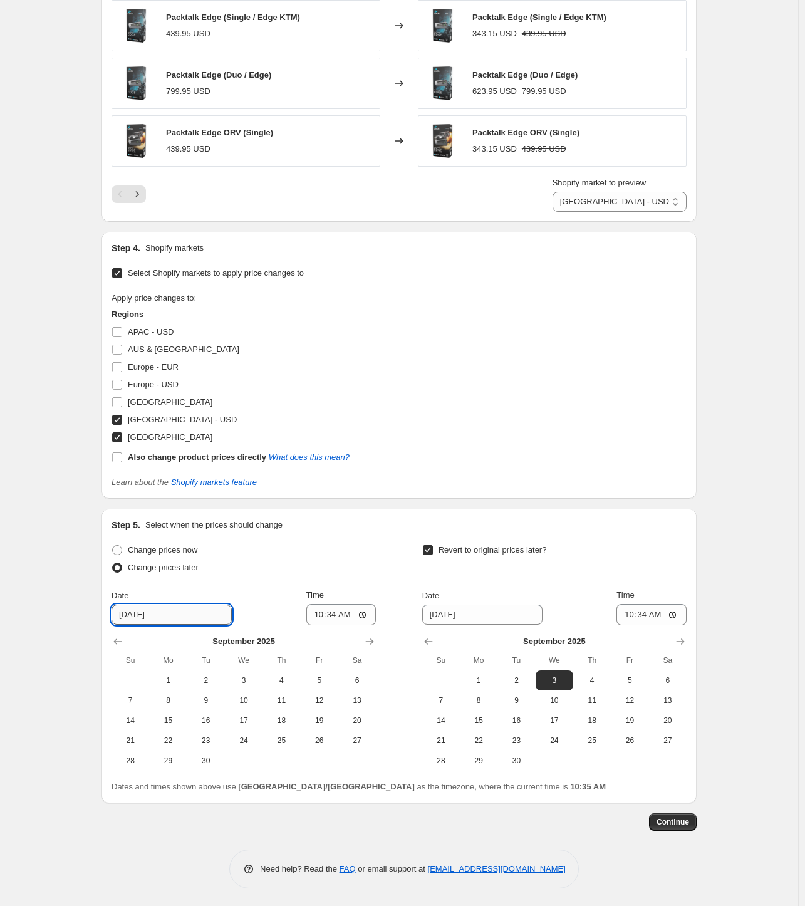
click at [199, 611] on input "[DATE]" at bounding box center [171, 614] width 120 height 20
click at [378, 635] on button "Show next month, October 2025" at bounding box center [370, 642] width 18 height 18
click at [376, 638] on icon "Show next month, October 2025" at bounding box center [369, 641] width 13 height 13
click at [112, 638] on button "Show previous month, September 2025" at bounding box center [118, 642] width 18 height 18
click at [212, 676] on span "2" at bounding box center [206, 680] width 28 height 10
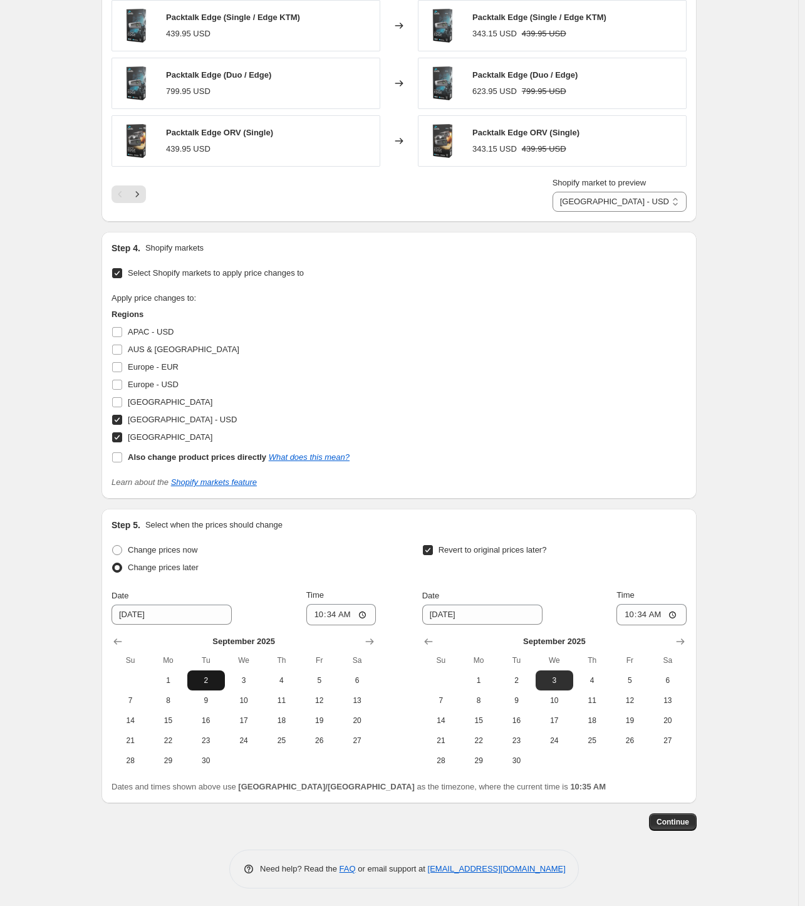
type input "[DATE]"
click at [333, 614] on input "10:34" at bounding box center [341, 614] width 70 height 21
click at [336, 616] on input "07:00" at bounding box center [341, 614] width 70 height 21
click at [336, 616] on input "14:00" at bounding box center [341, 614] width 70 height 21
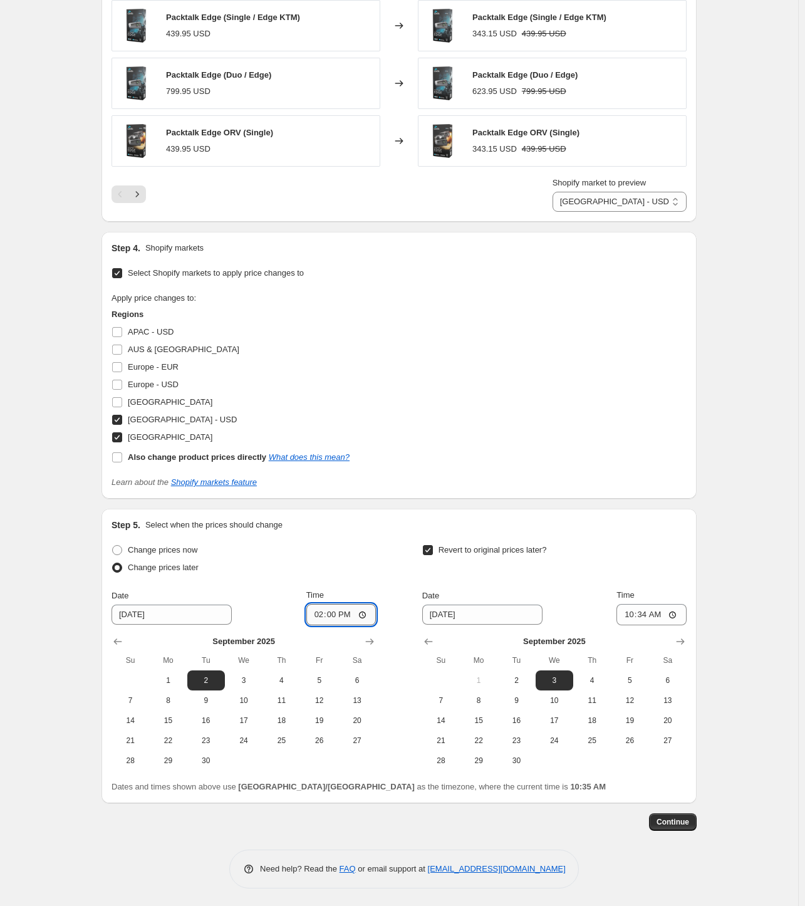
type input "07:00"
click at [437, 614] on input "[DATE]" at bounding box center [482, 614] width 120 height 20
click at [520, 701] on span "9" at bounding box center [516, 700] width 28 height 10
click at [556, 698] on span "10" at bounding box center [554, 700] width 28 height 10
click at [519, 695] on span "9" at bounding box center [516, 700] width 28 height 10
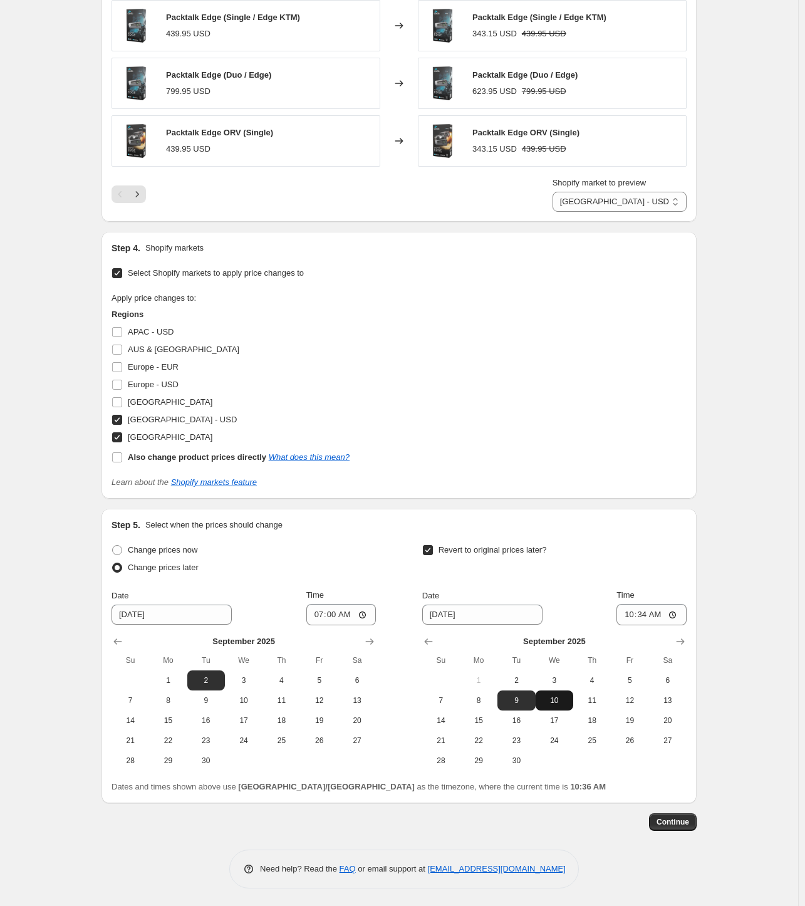
click at [550, 702] on span "10" at bounding box center [554, 700] width 28 height 10
type input "[DATE]"
click at [641, 612] on input "10:34" at bounding box center [651, 614] width 70 height 21
type input "07:00"
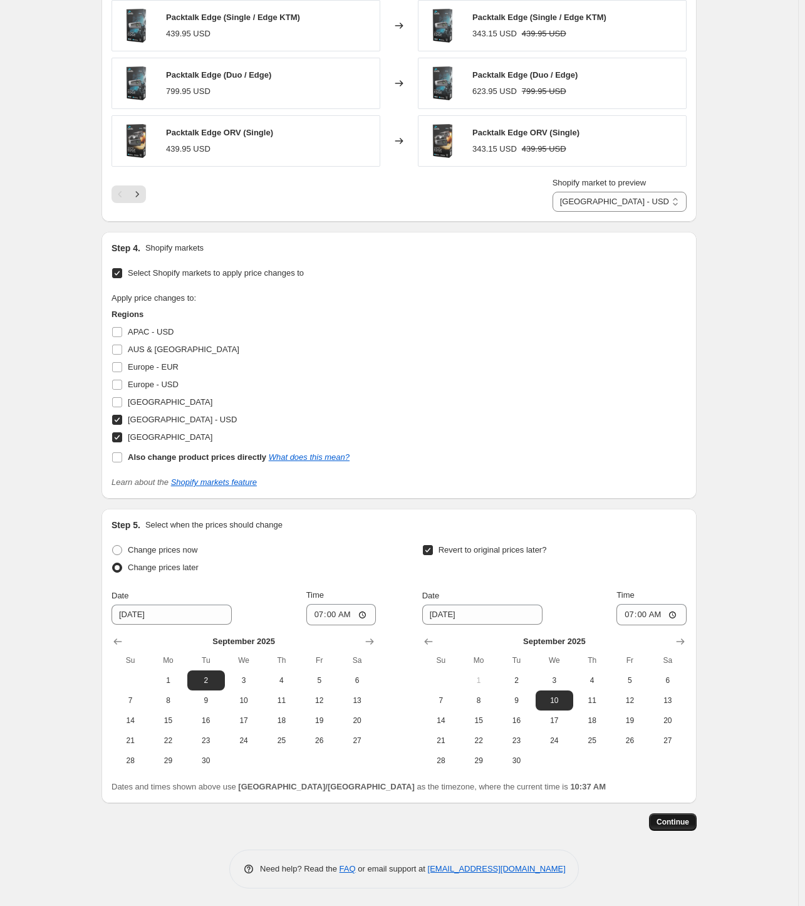
click at [679, 822] on span "Continue" at bounding box center [672, 822] width 33 height 10
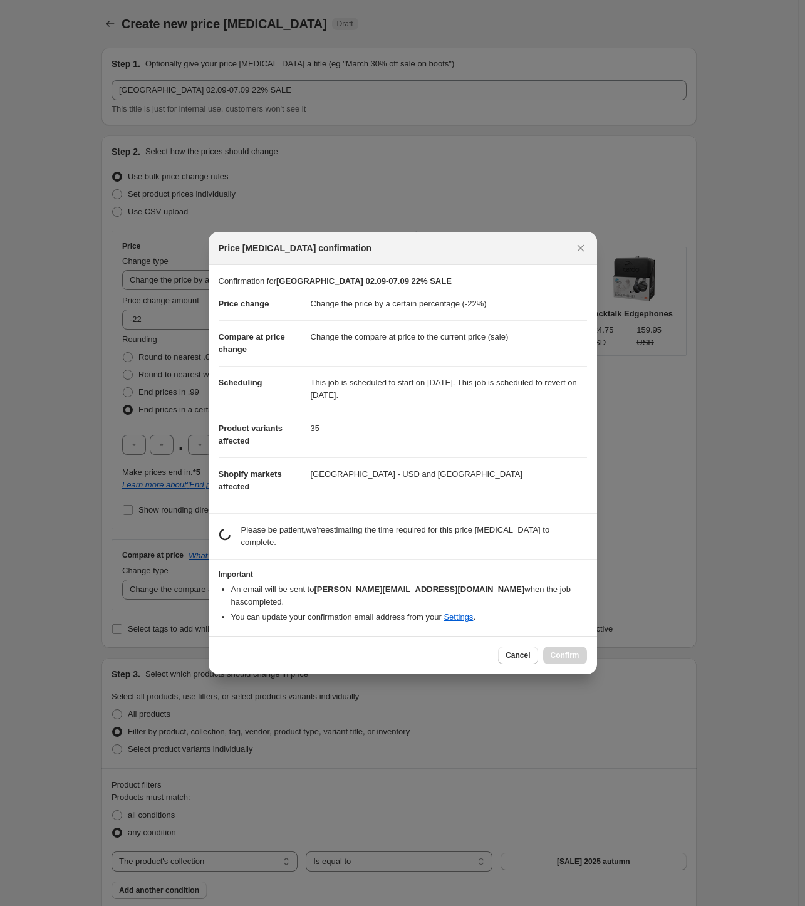
scroll to position [0, 0]
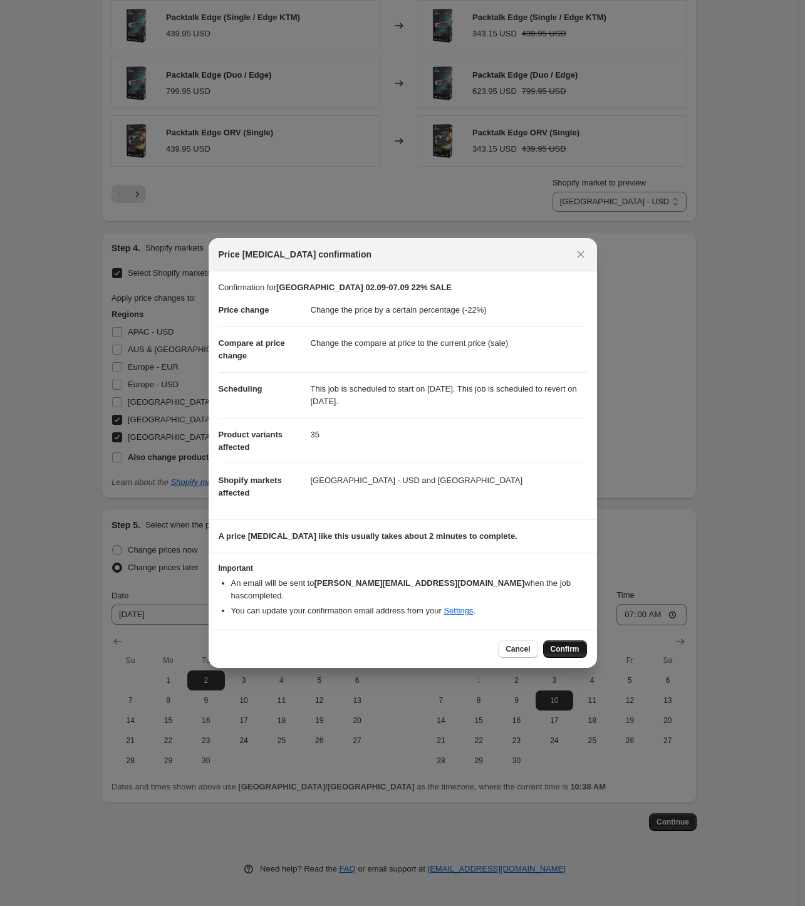
click at [564, 644] on span "Confirm" at bounding box center [564, 649] width 29 height 10
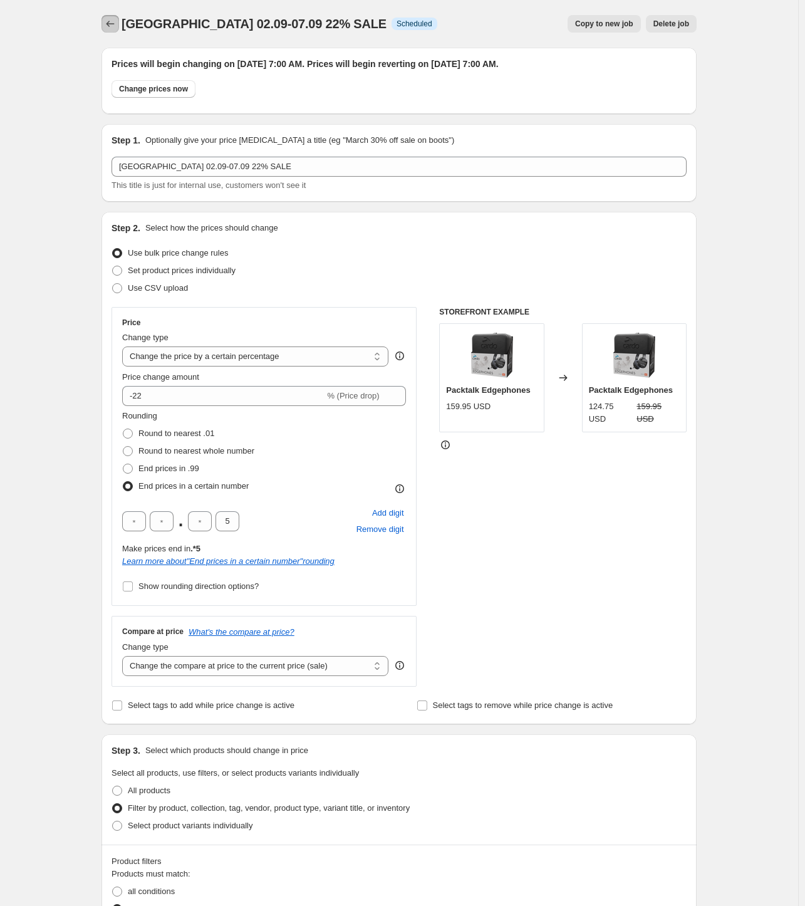
click at [108, 16] on button "Price change jobs" at bounding box center [110, 24] width 18 height 18
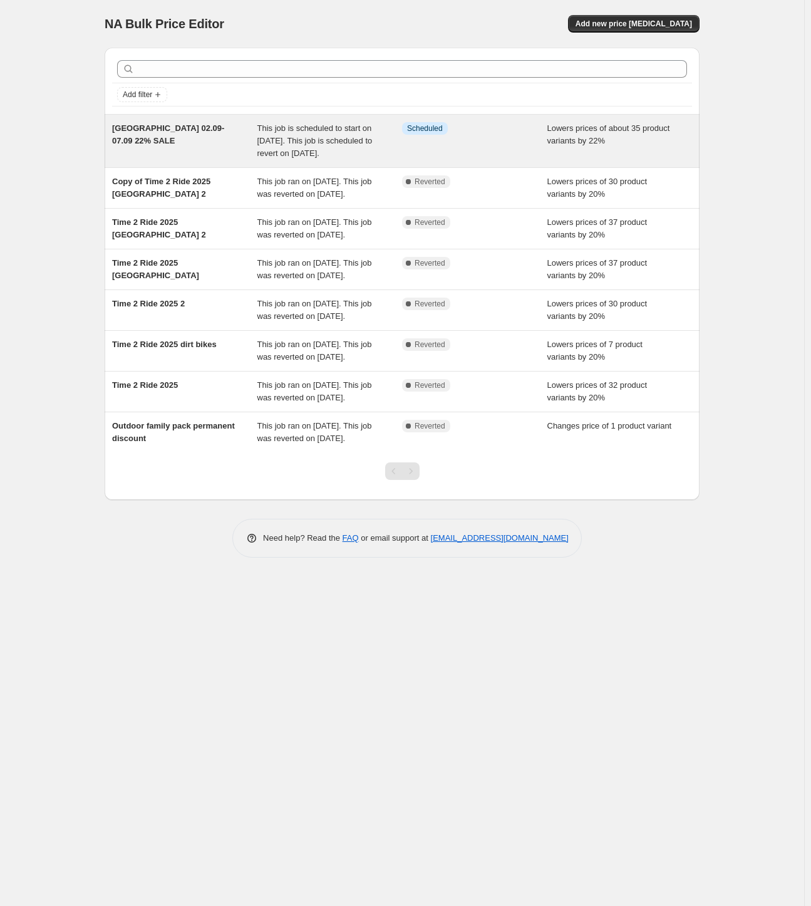
click at [210, 137] on div "[GEOGRAPHIC_DATA] 02.09-07.09 22% SALE" at bounding box center [184, 141] width 145 height 38
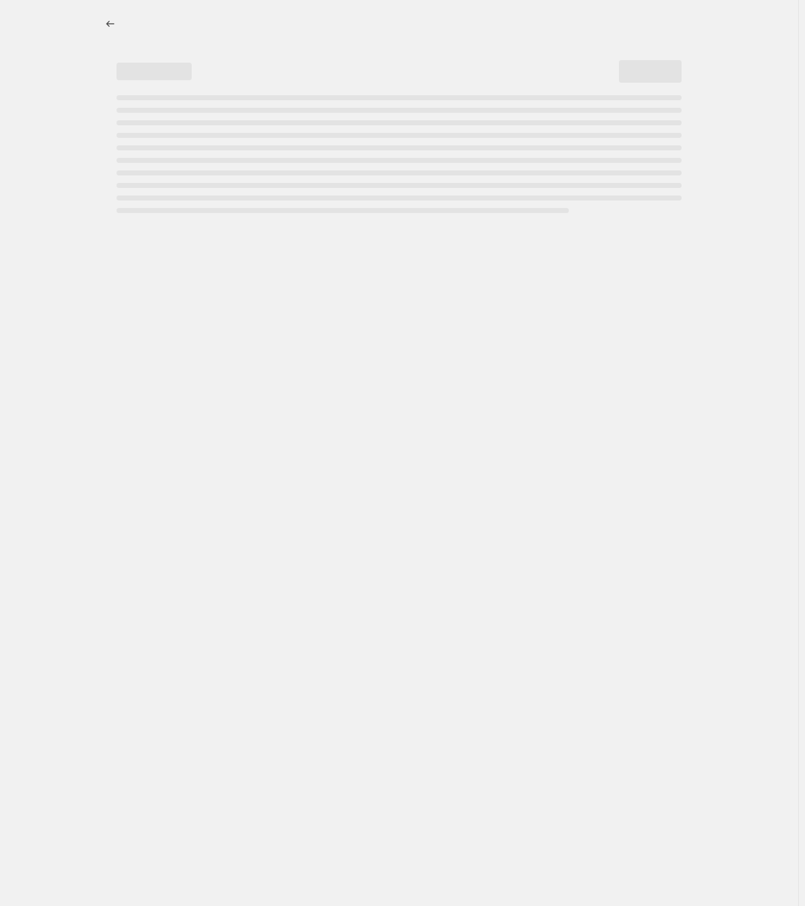
select select "percentage"
select select "collection"
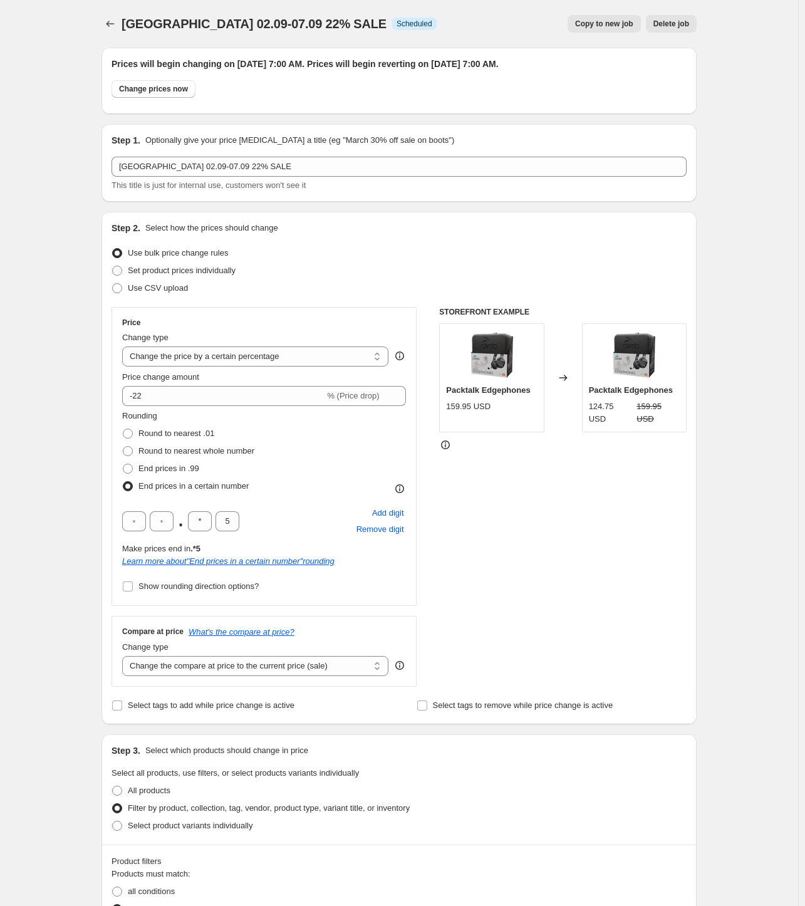
click at [604, 28] on span "Copy to new job" at bounding box center [604, 24] width 58 height 10
select select "percentage"
select select "collection"
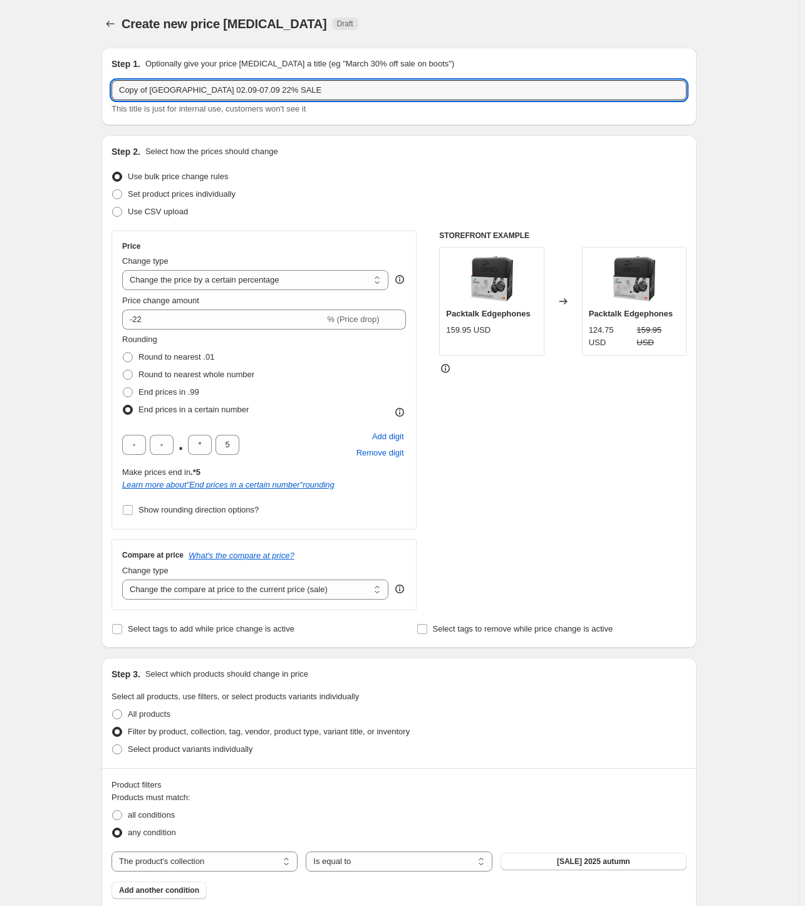
drag, startPoint x: 149, startPoint y: 92, endPoint x: 73, endPoint y: 93, distance: 75.8
click at [74, 91] on div "Create new price [MEDICAL_DATA]. This page is ready Create new price [MEDICAL_D…" at bounding box center [399, 880] width 798 height 1760
drag, startPoint x: 175, startPoint y: 90, endPoint x: 75, endPoint y: 101, distance: 101.5
click at [75, 101] on div "Create new price [MEDICAL_DATA]. This page is ready Create new price [MEDICAL_D…" at bounding box center [399, 880] width 798 height 1760
click at [165, 92] on input "AUS & NZ 02.09-07.09 22% SALE" at bounding box center [398, 90] width 575 height 20
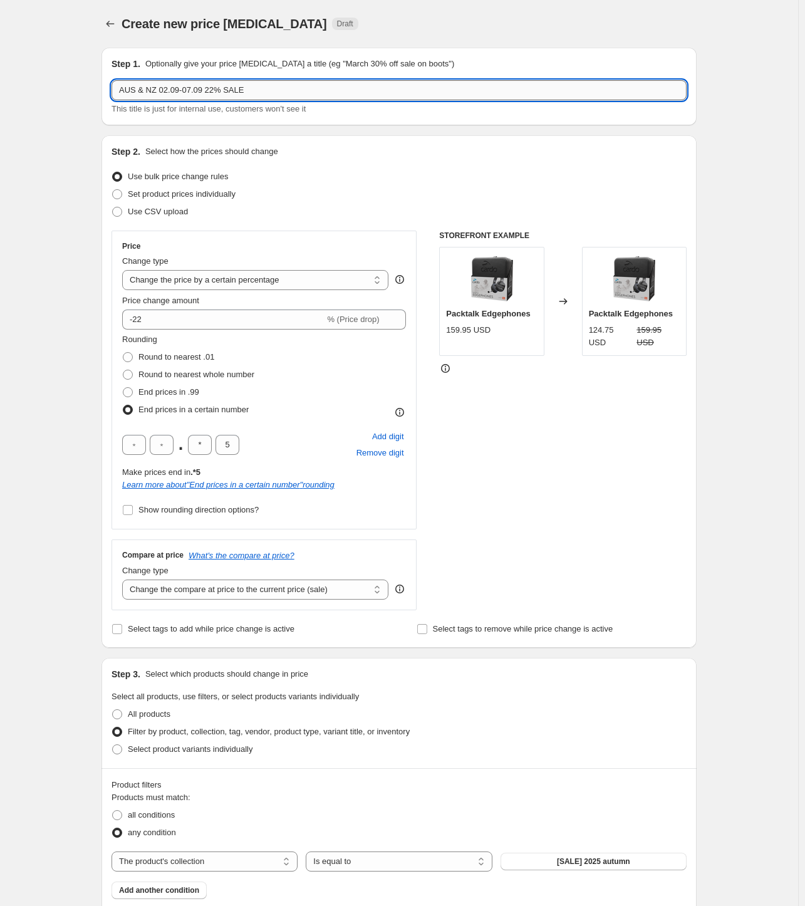
click at [165, 92] on input "AUS & NZ 02.09-07.09 22% SALE" at bounding box center [398, 90] width 575 height 20
drag, startPoint x: 182, startPoint y: 91, endPoint x: 189, endPoint y: 91, distance: 6.9
click at [189, 91] on input "AUS & NZ 29.08-07.09 22% SALE" at bounding box center [398, 90] width 575 height 20
click at [192, 92] on input "AUS & NZ 29.08-07.09 22% SALE" at bounding box center [398, 90] width 575 height 20
drag, startPoint x: 183, startPoint y: 93, endPoint x: 190, endPoint y: 92, distance: 7.5
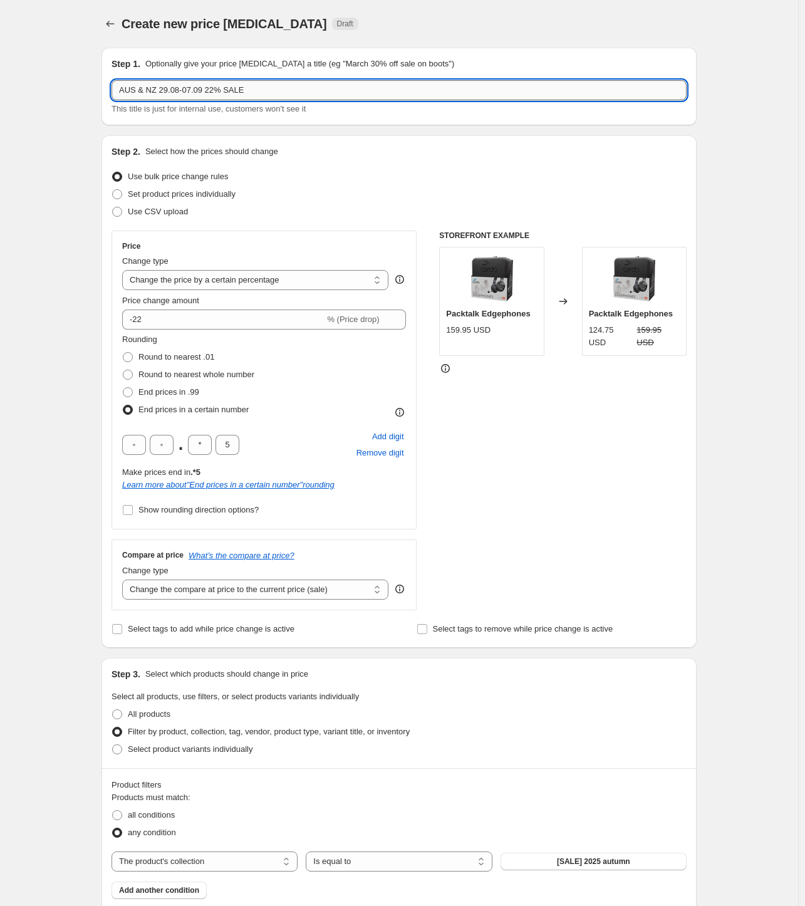
click at [190, 92] on input "AUS & NZ 29.08-07.09 22% SALE" at bounding box center [398, 90] width 575 height 20
click at [213, 89] on input "AUS & NZ 29.08-12.09 22% SALE" at bounding box center [398, 90] width 575 height 20
type input "AUS & NZ 29.08-12.09 20% SALE"
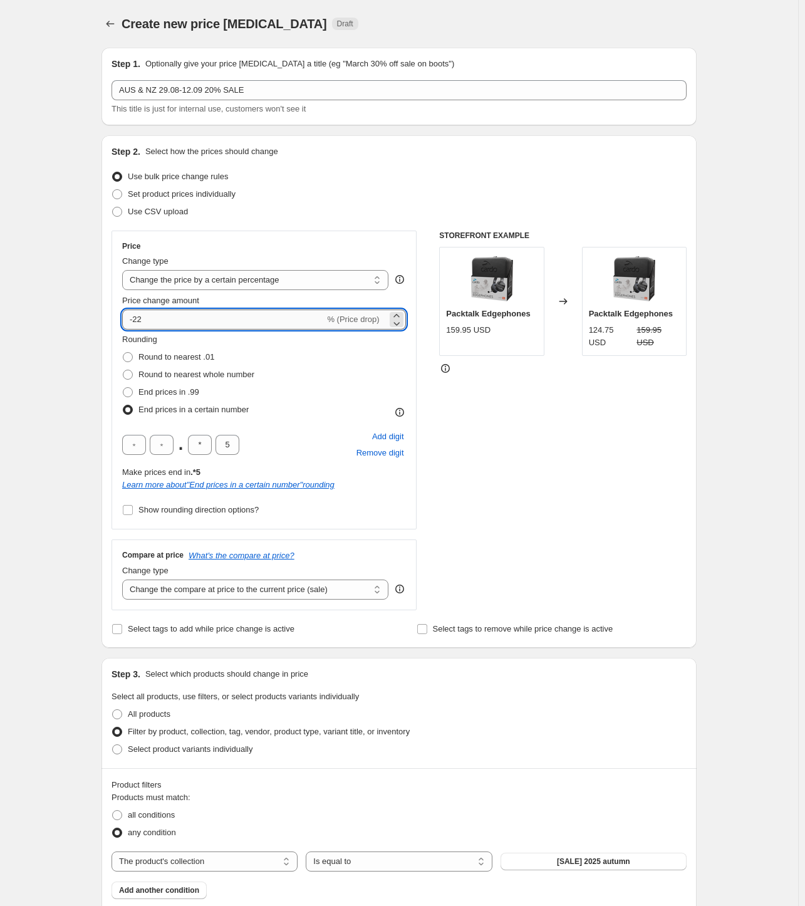
drag, startPoint x: 191, startPoint y: 315, endPoint x: 140, endPoint y: 320, distance: 51.0
click at [140, 320] on input "-22" at bounding box center [223, 319] width 202 height 20
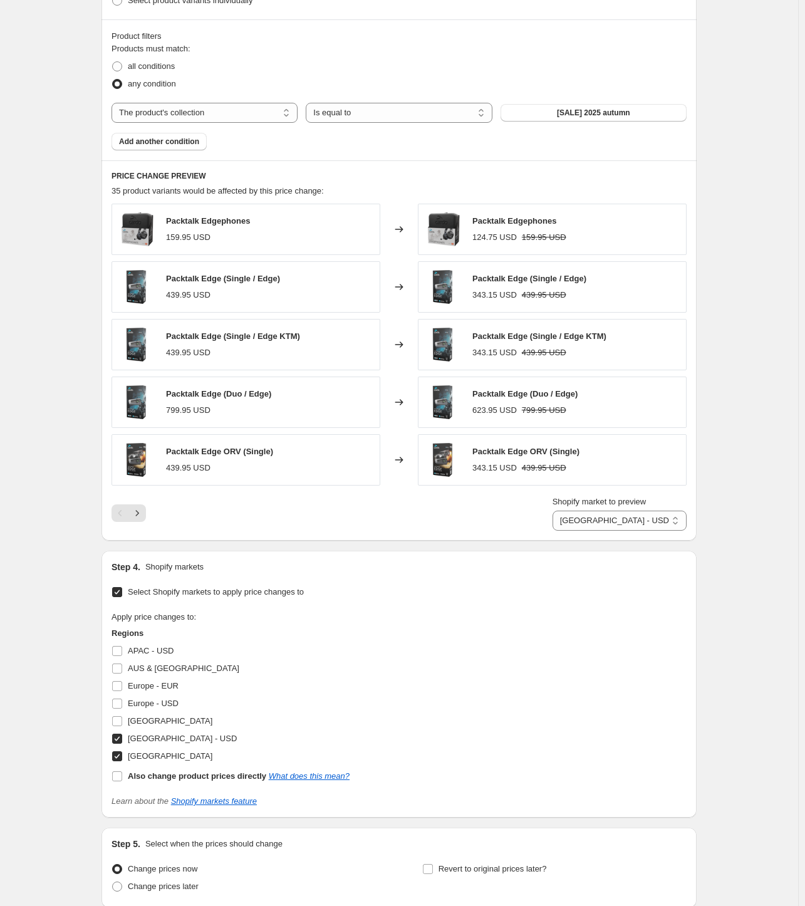
scroll to position [752, 0]
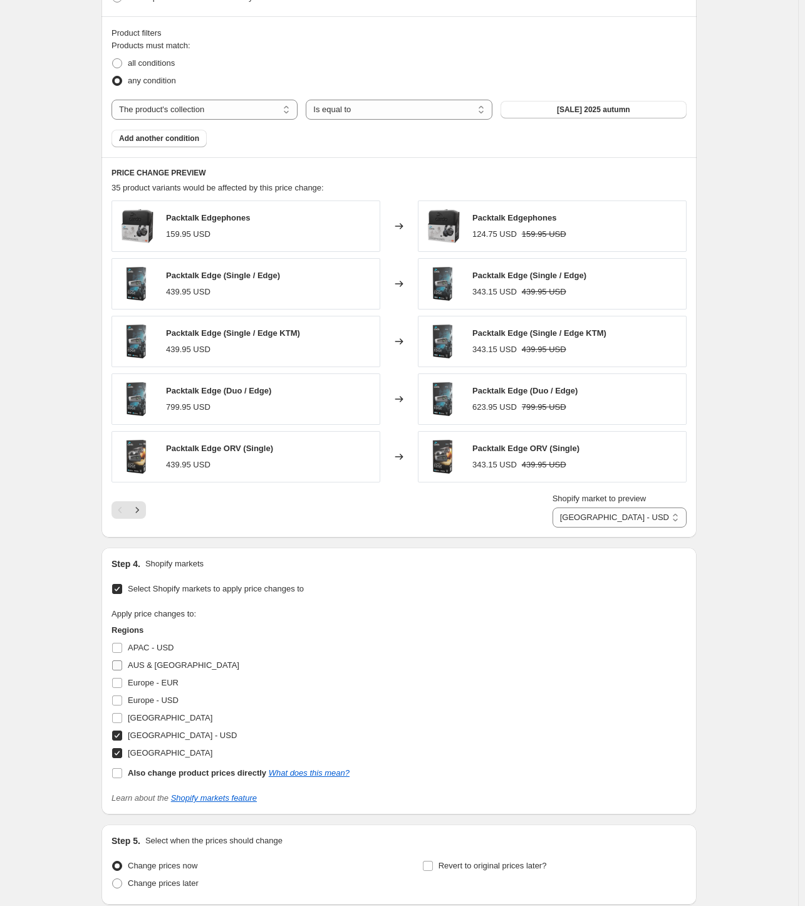
type input "-20"
click at [156, 665] on span "AUS & [GEOGRAPHIC_DATA]" at bounding box center [183, 664] width 111 height 9
click at [122, 665] on input "AUS & [GEOGRAPHIC_DATA]" at bounding box center [117, 665] width 10 height 10
checkbox input "true"
select select "87683072306"
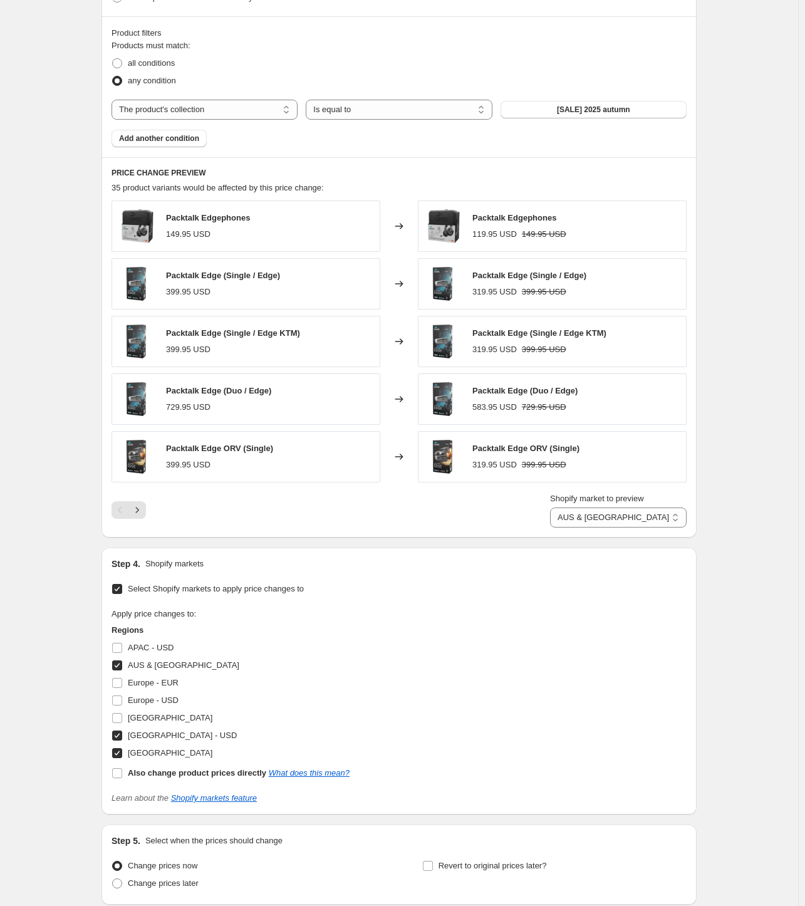
click at [143, 738] on span "[GEOGRAPHIC_DATA] - USD" at bounding box center [182, 734] width 109 height 9
click at [122, 738] on input "[GEOGRAPHIC_DATA] - USD" at bounding box center [117, 735] width 10 height 10
checkbox input "false"
click at [144, 751] on span "[GEOGRAPHIC_DATA]" at bounding box center [170, 752] width 85 height 9
click at [122, 751] on input "[GEOGRAPHIC_DATA]" at bounding box center [117, 753] width 10 height 10
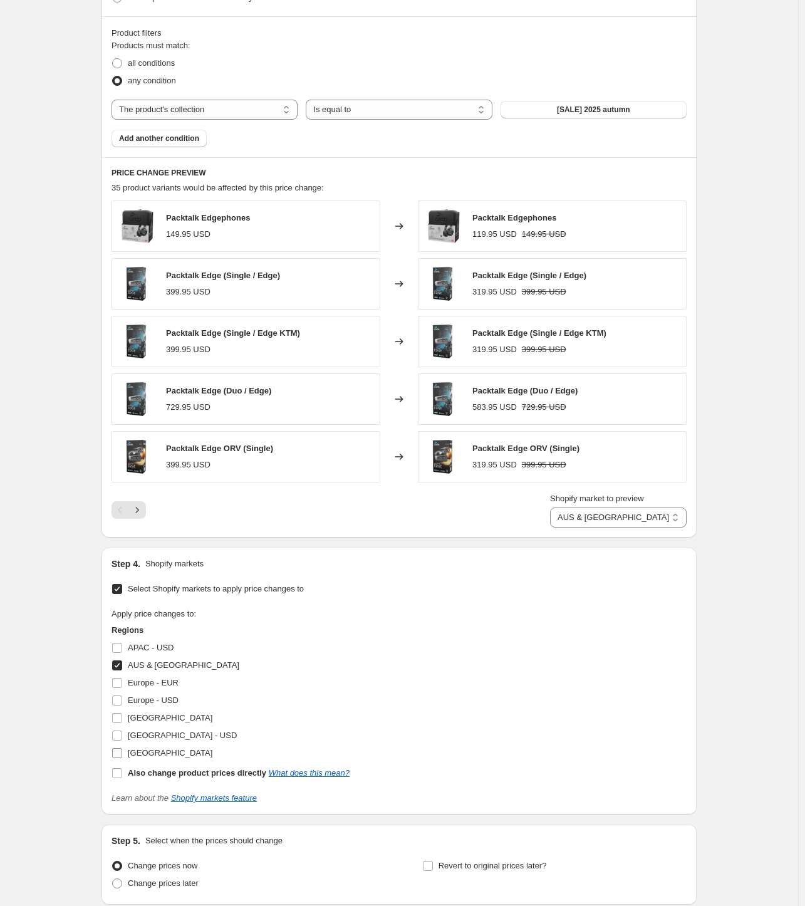
checkbox input "false"
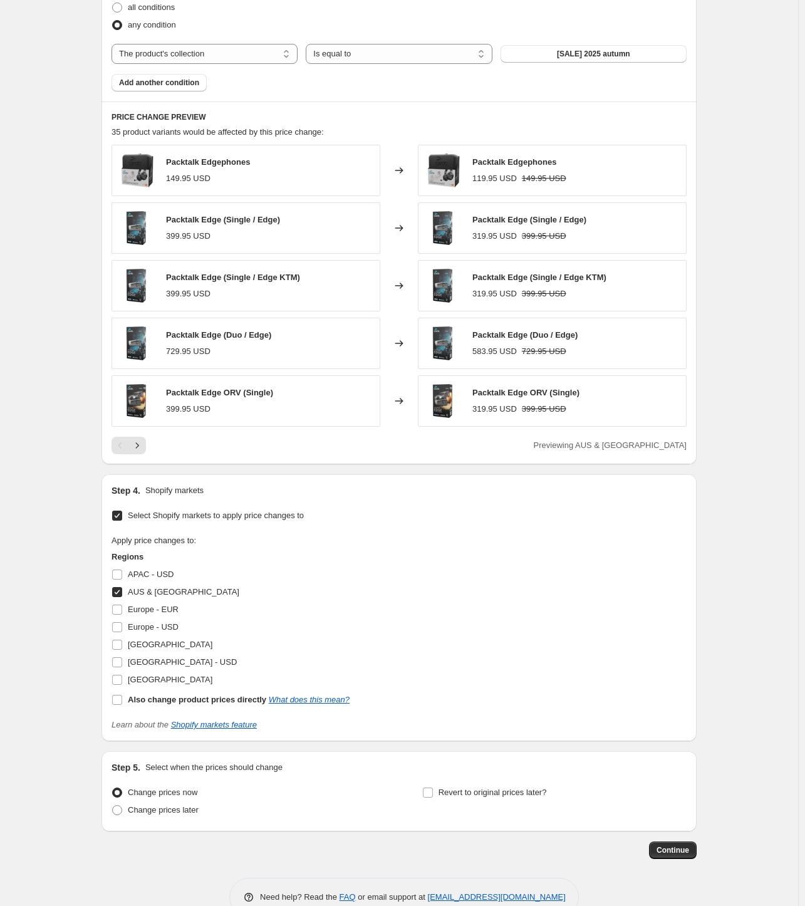
scroll to position [835, 0]
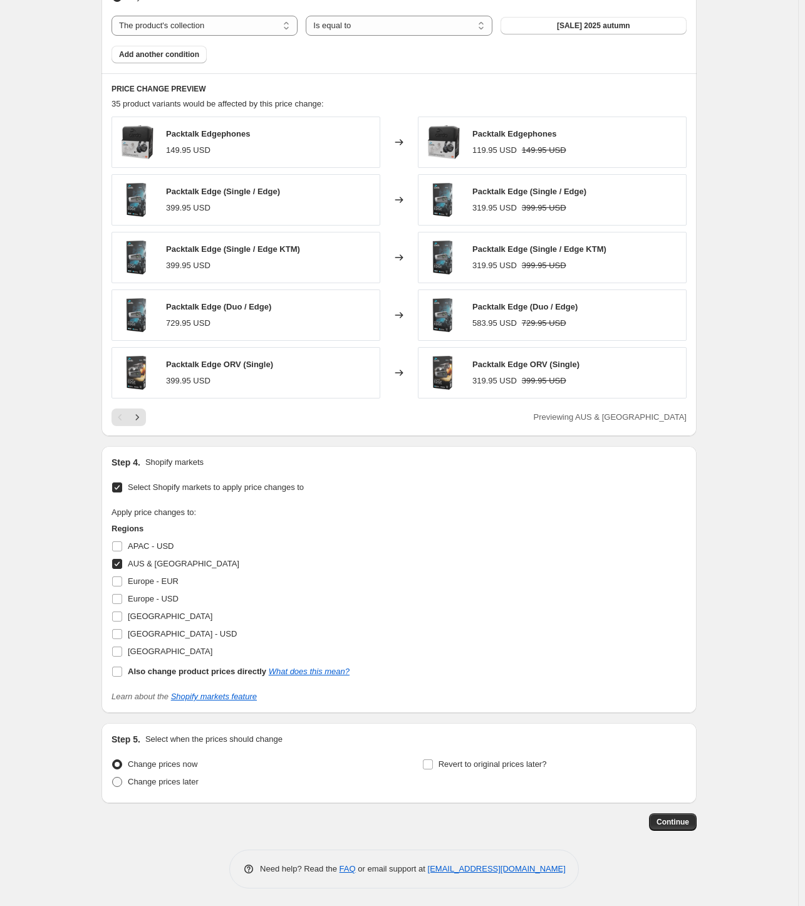
click at [165, 786] on span "Change prices later" at bounding box center [163, 781] width 71 height 9
click at [113, 777] on input "Change prices later" at bounding box center [112, 777] width 1 height 1
radio input "true"
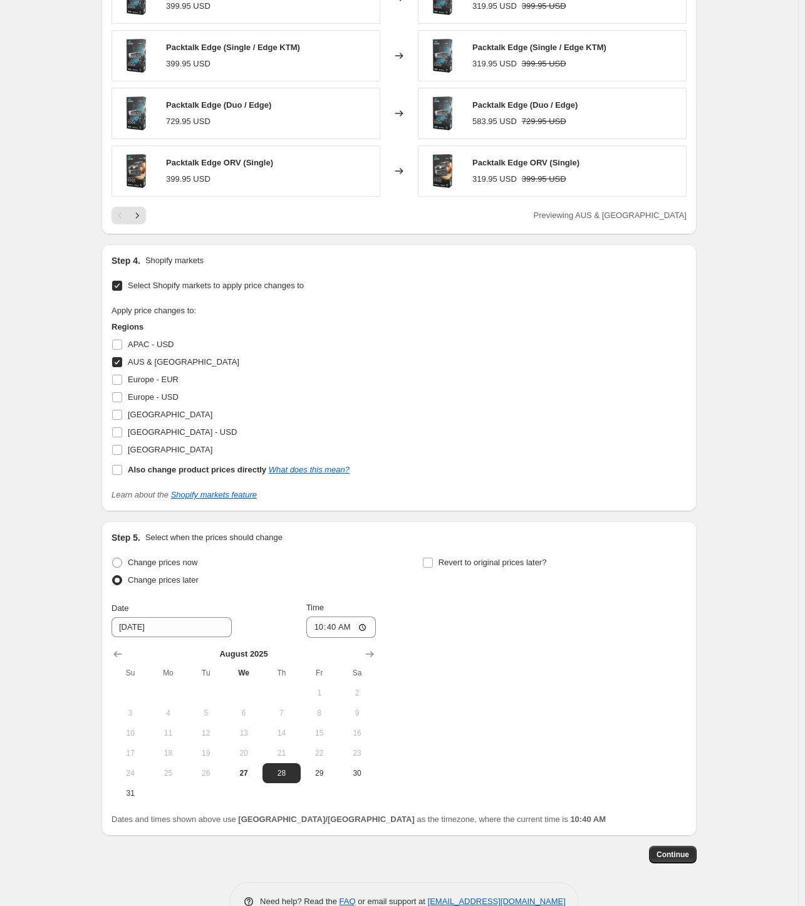
scroll to position [1070, 0]
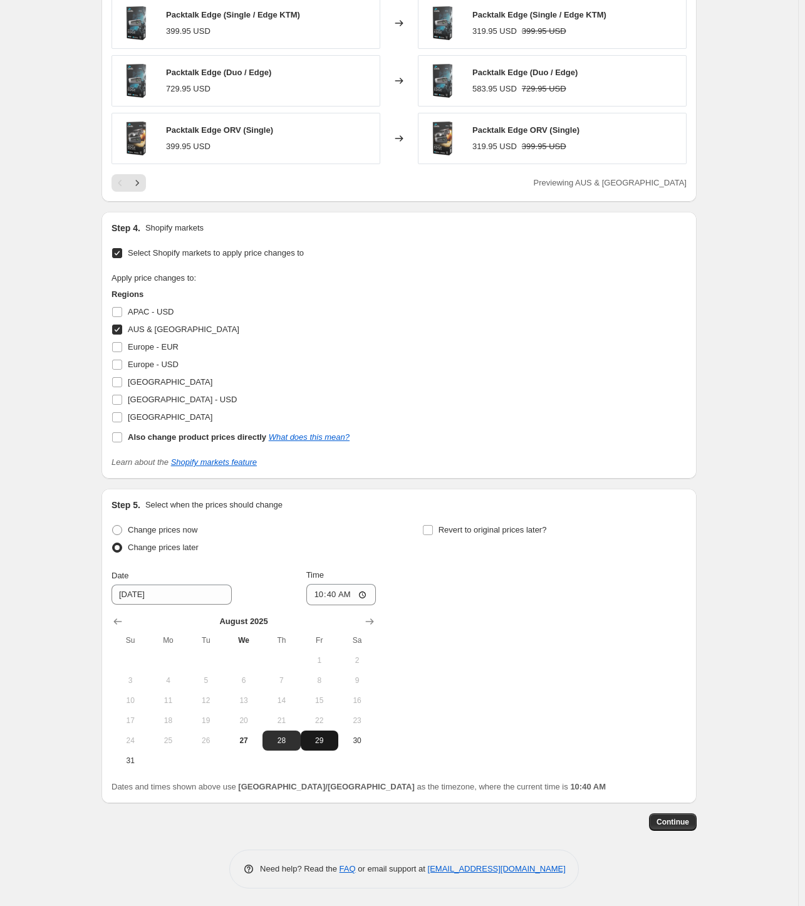
click at [316, 739] on span "29" at bounding box center [320, 740] width 28 height 10
click at [361, 593] on input "10:40" at bounding box center [341, 594] width 70 height 21
click at [180, 598] on input "[DATE]" at bounding box center [171, 594] width 120 height 20
click at [291, 743] on span "28" at bounding box center [281, 740] width 28 height 10
type input "[DATE]"
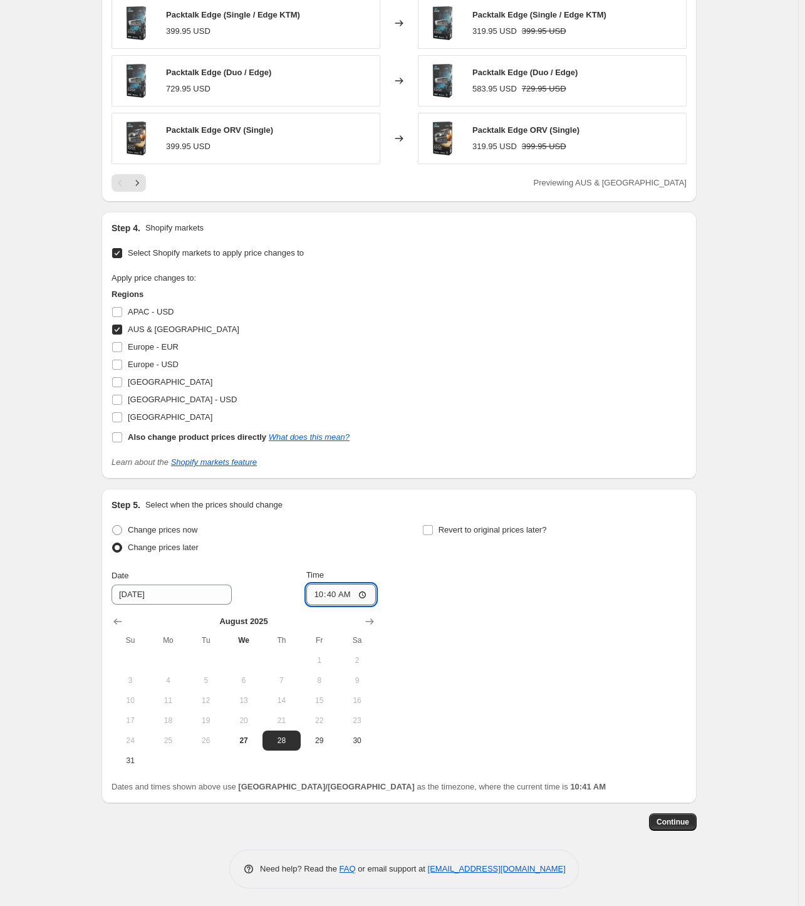
click at [368, 597] on input "10:40" at bounding box center [341, 594] width 70 height 21
click at [348, 593] on input "15:40" at bounding box center [341, 594] width 70 height 21
type input "15:00"
click at [521, 530] on span "Revert to original prices later?" at bounding box center [492, 529] width 108 height 9
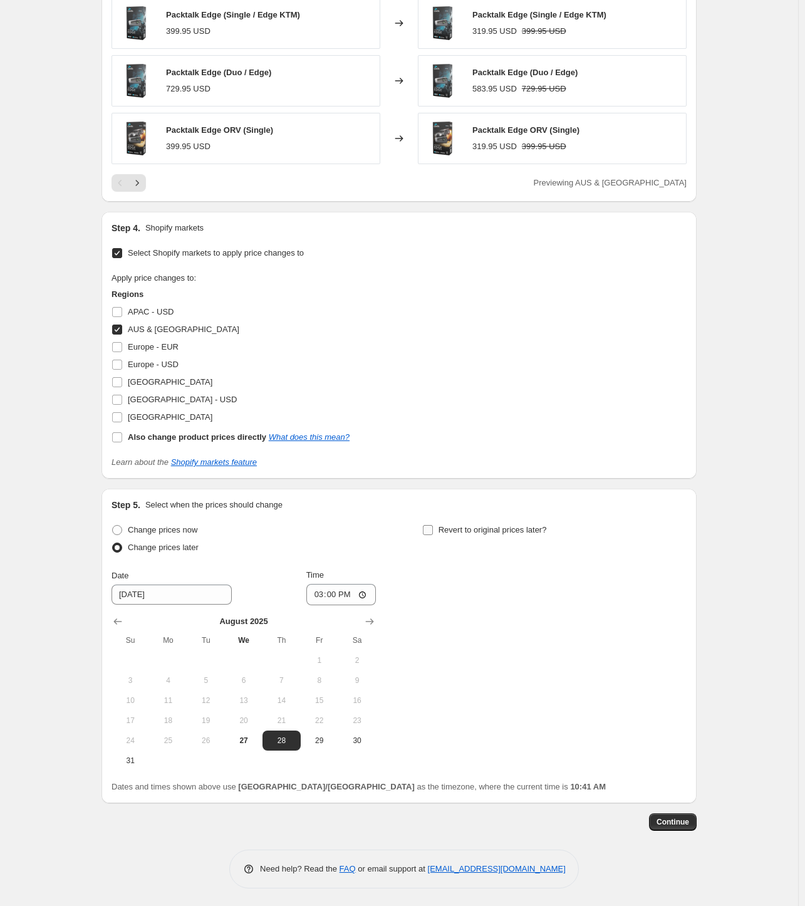
click at [433, 530] on input "Revert to original prices later?" at bounding box center [428, 530] width 10 height 10
checkbox input "true"
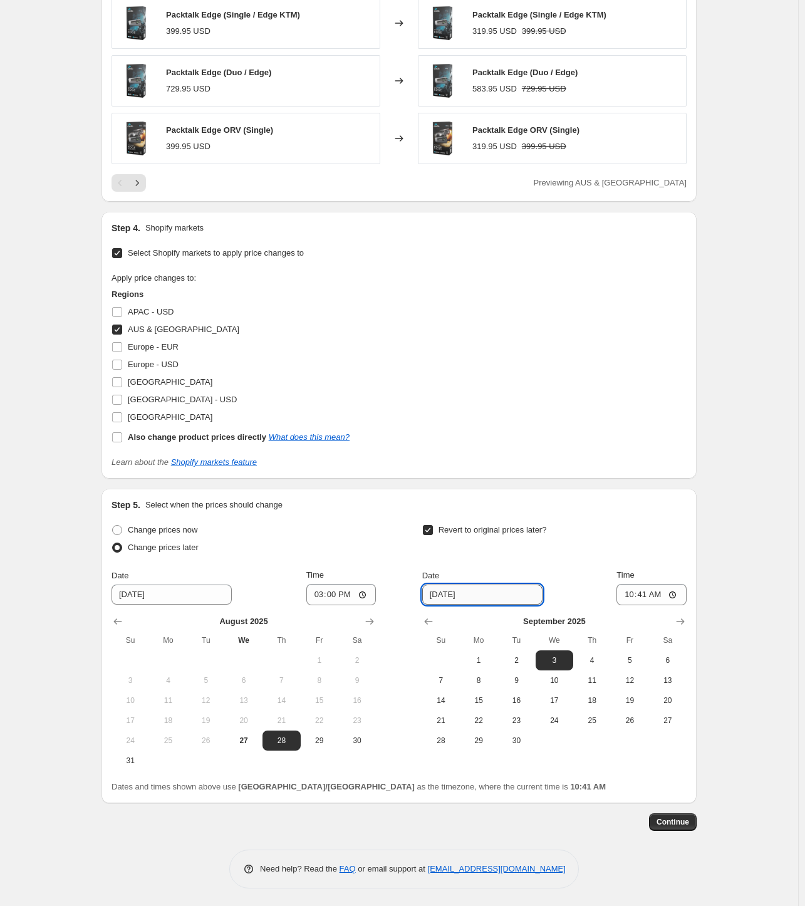
click at [505, 589] on input "[DATE]" at bounding box center [482, 594] width 120 height 20
click at [629, 682] on span "12" at bounding box center [630, 680] width 28 height 10
type input "[DATE]"
click at [648, 596] on input "10:41" at bounding box center [651, 594] width 70 height 21
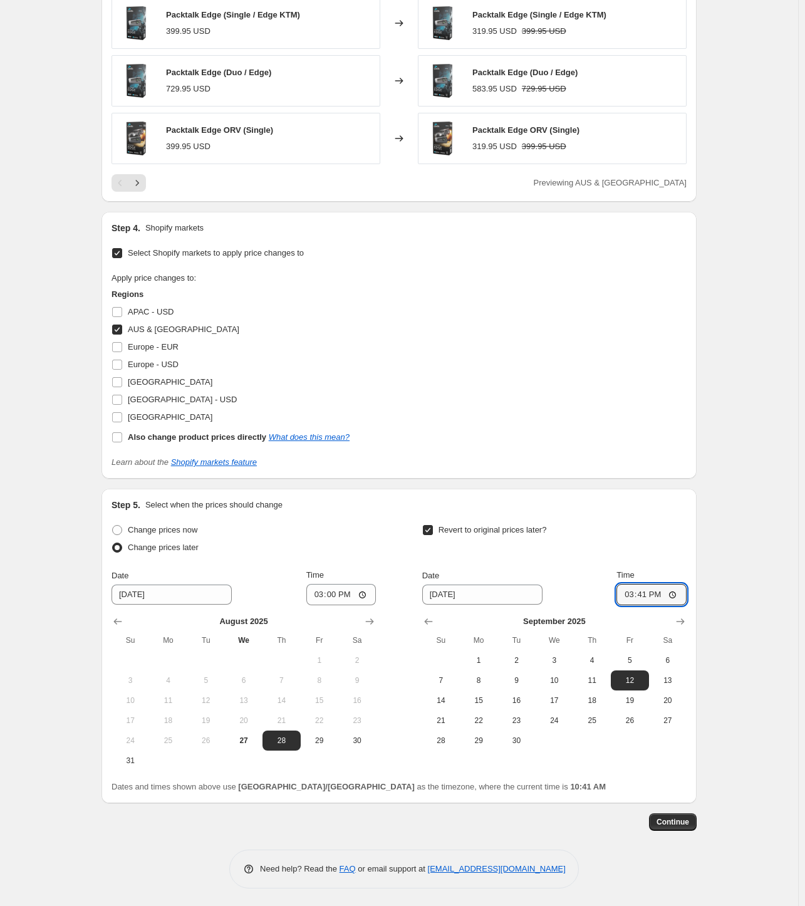
type input "15:00"
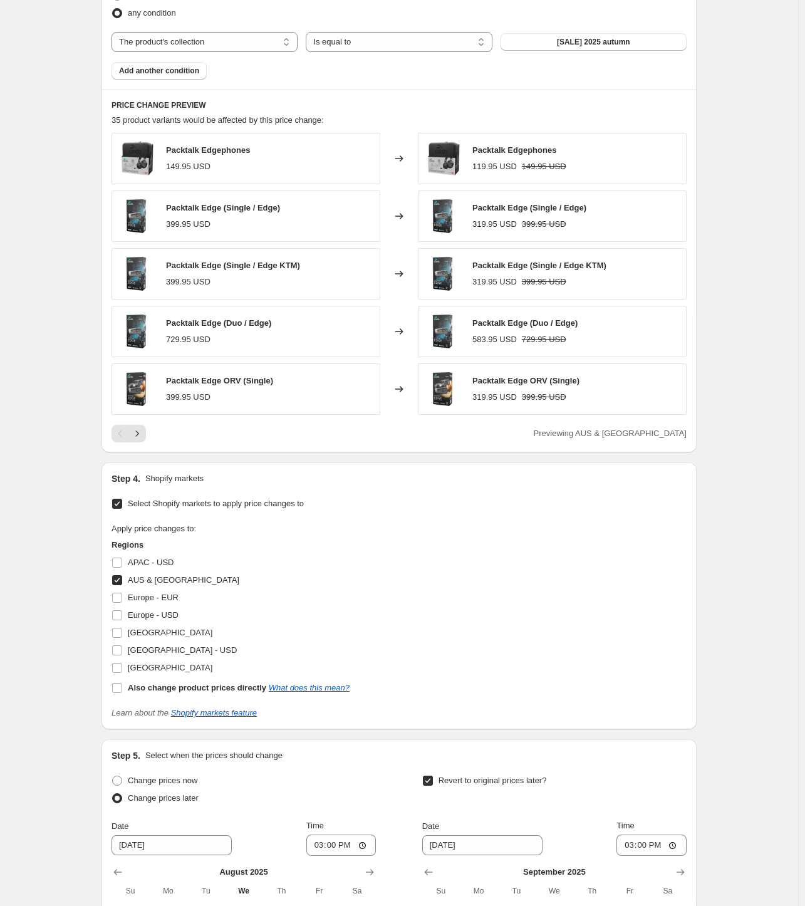
scroll to position [569, 0]
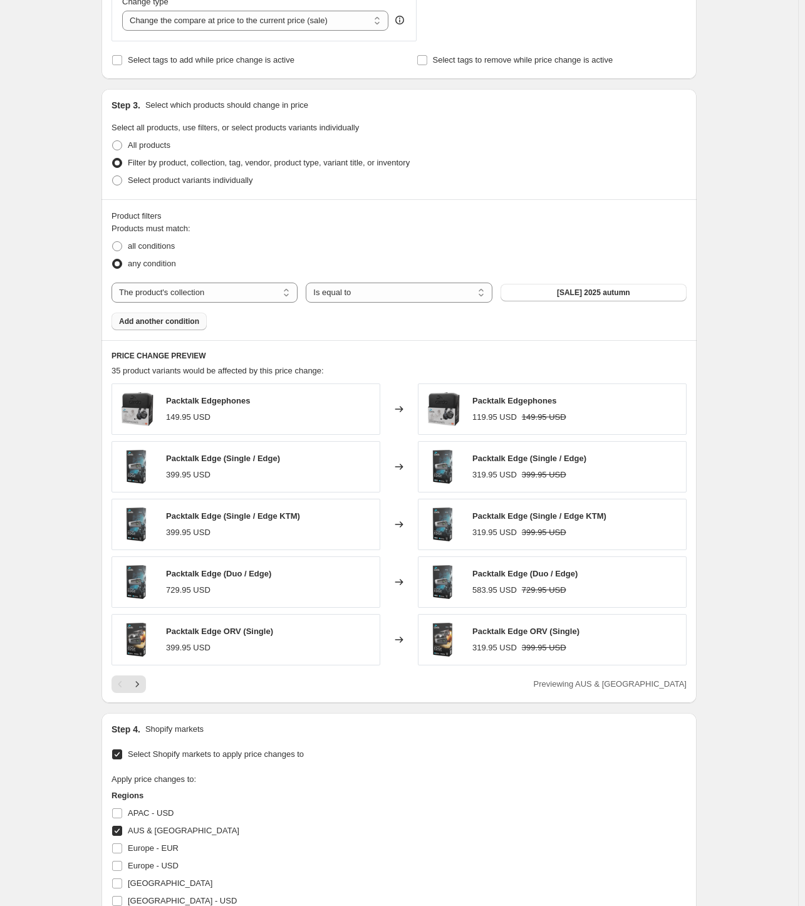
click at [198, 323] on span "Add another condition" at bounding box center [159, 321] width 80 height 10
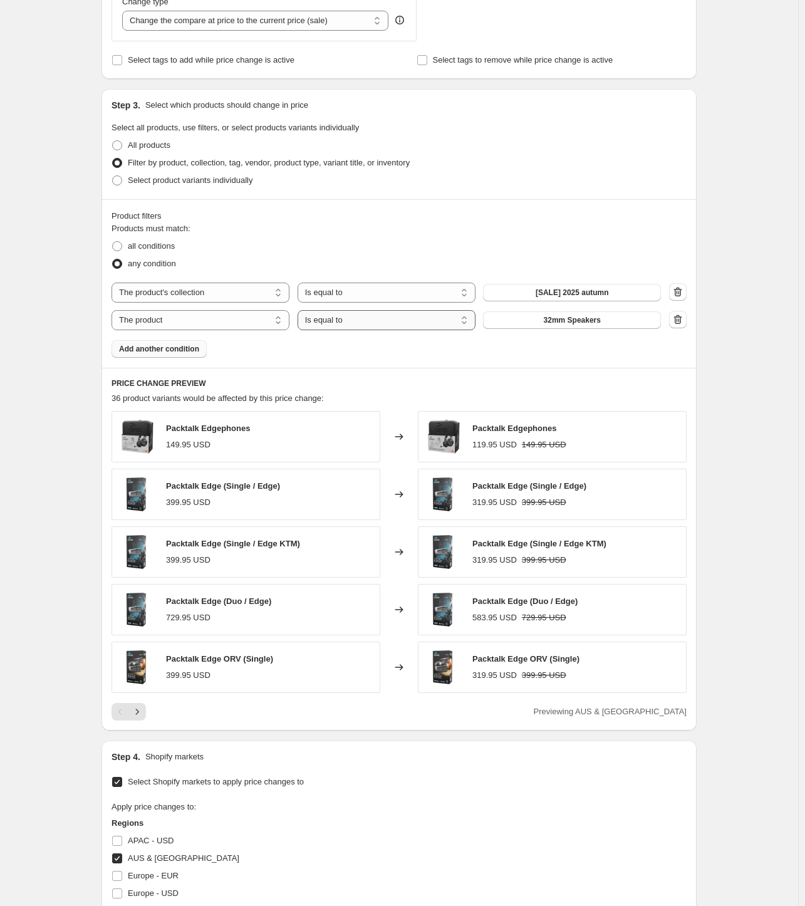
click at [415, 322] on select "Is equal to Is not equal to" at bounding box center [386, 320] width 178 height 20
click at [592, 314] on button "32mm Speakers" at bounding box center [572, 320] width 178 height 18
click at [192, 313] on select "The product The product's collection The product's tag The product's vendor The…" at bounding box center [200, 320] width 178 height 20
click at [385, 315] on select "Is equal to Is not equal to" at bounding box center [386, 320] width 178 height 20
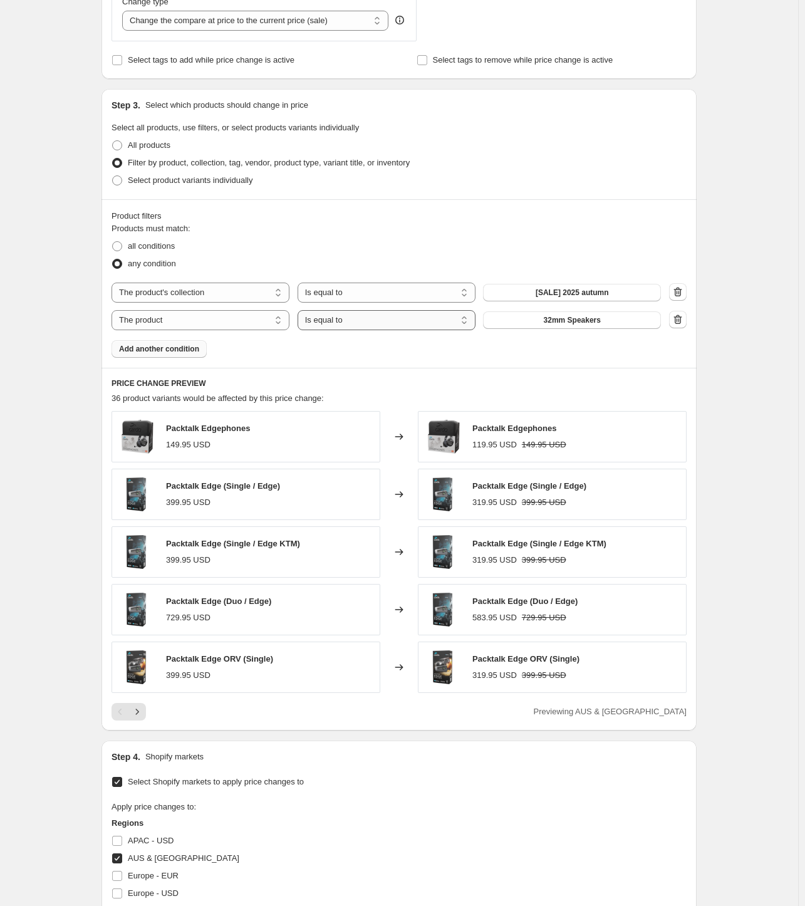
click at [380, 316] on select "Is equal to Is not equal to" at bounding box center [386, 320] width 178 height 20
click at [574, 323] on span "32mm Speakers" at bounding box center [572, 320] width 57 height 10
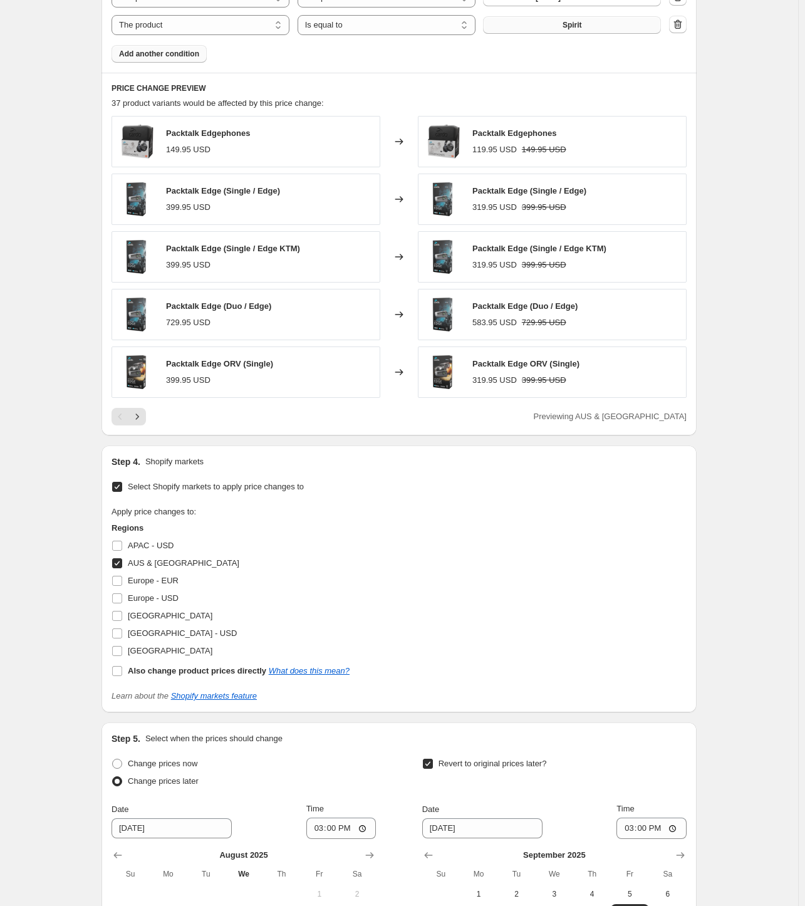
scroll to position [1097, 0]
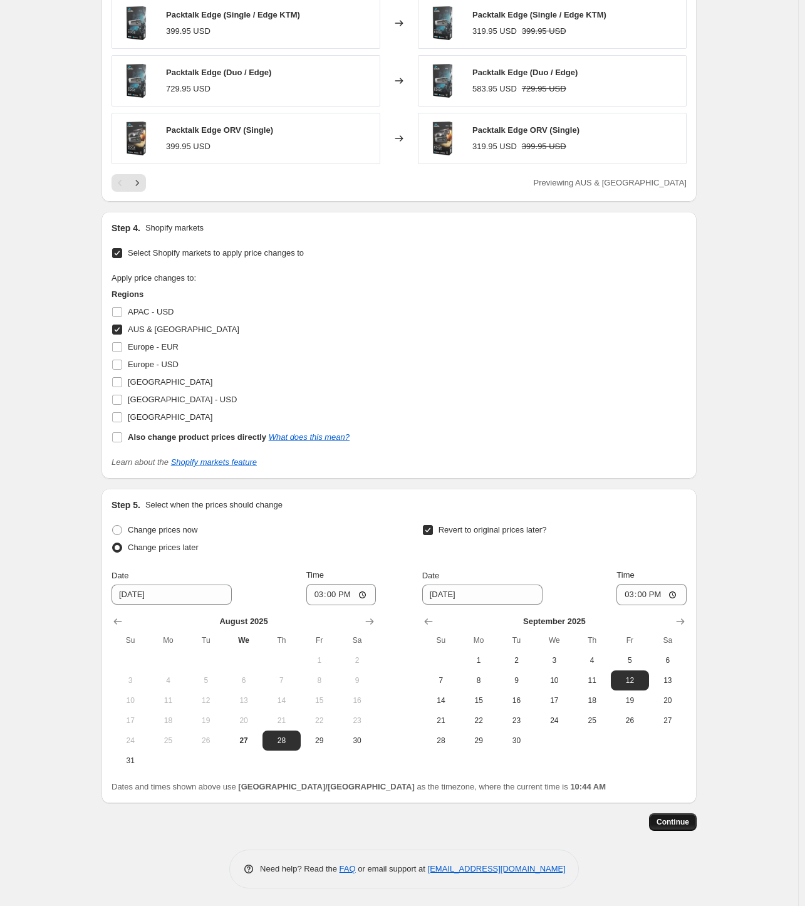
click at [682, 824] on span "Continue" at bounding box center [672, 822] width 33 height 10
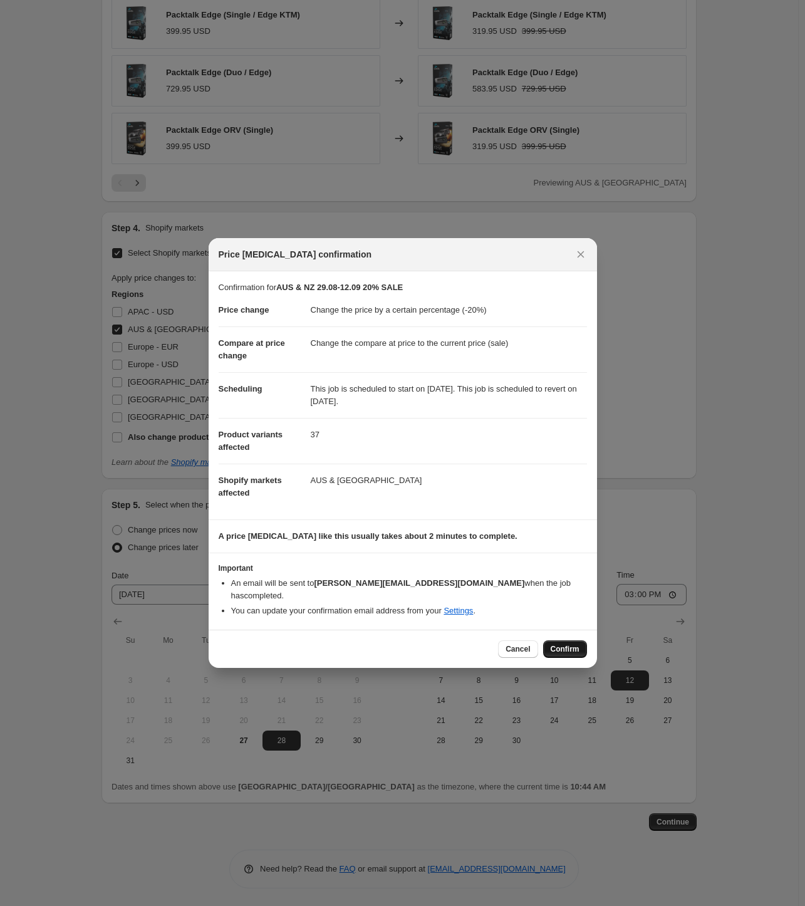
click at [559, 644] on span "Confirm" at bounding box center [564, 649] width 29 height 10
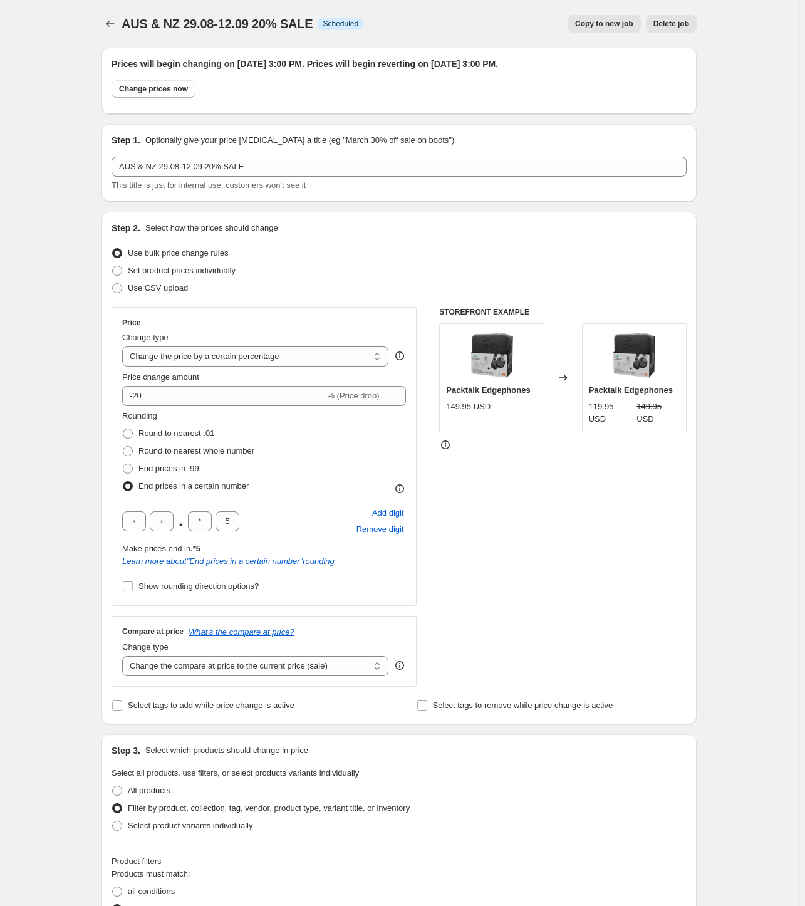
click at [611, 26] on span "Copy to new job" at bounding box center [604, 24] width 58 height 10
select select "percentage"
select select "collection"
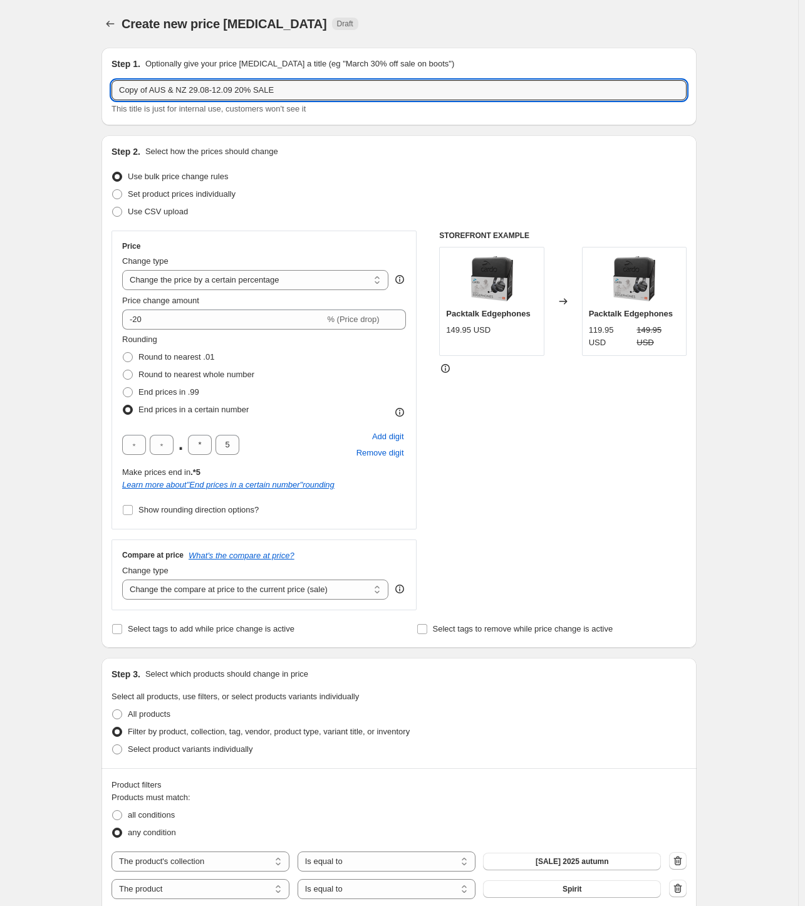
drag, startPoint x: 108, startPoint y: 93, endPoint x: 85, endPoint y: 95, distance: 23.8
click at [85, 95] on div "Create new price [MEDICAL_DATA]. This page is ready Create new price [MEDICAL_D…" at bounding box center [399, 885] width 798 height 1770
click at [290, 91] on input "AUS & NZ 29.08-12.09 20% SALE" at bounding box center [398, 90] width 575 height 20
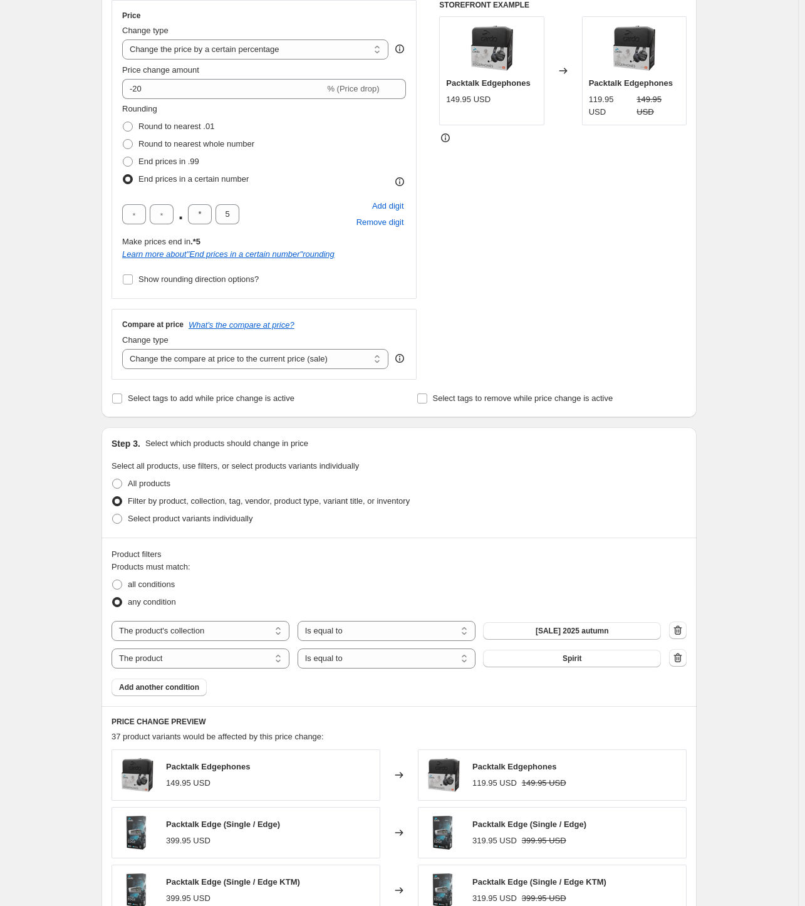
scroll to position [251, 0]
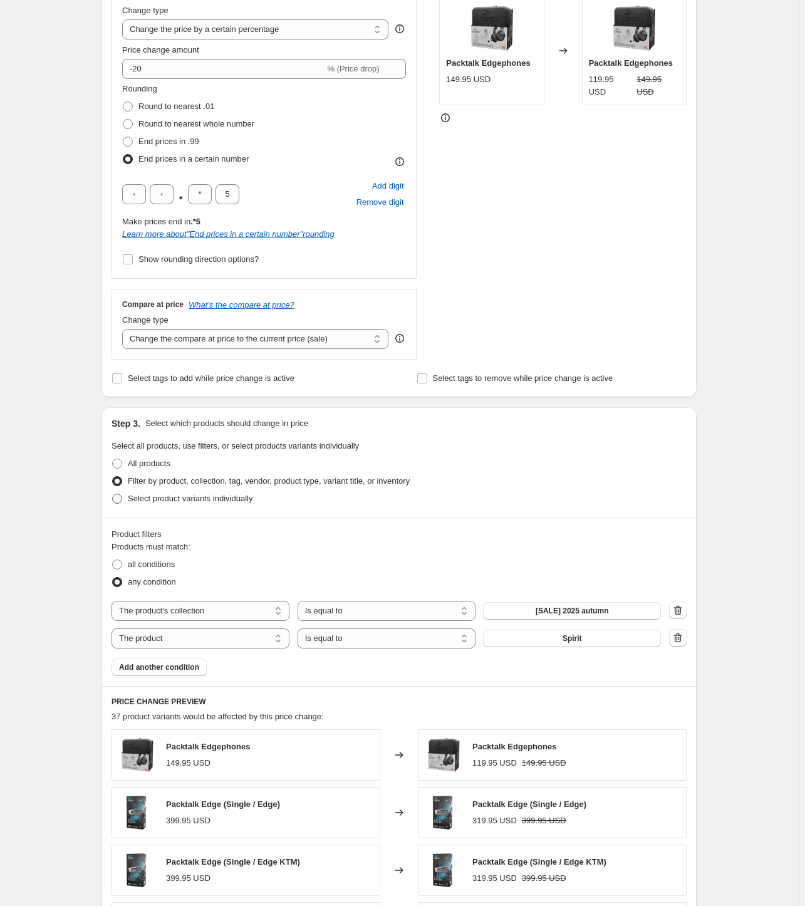
type input "AUS & NZ 29.08-12.09 20% SALE OUTDOOR"
click at [227, 505] on label "Select product variants individually" at bounding box center [181, 499] width 141 height 18
click at [113, 494] on input "Select product variants individually" at bounding box center [112, 494] width 1 height 1
radio input "true"
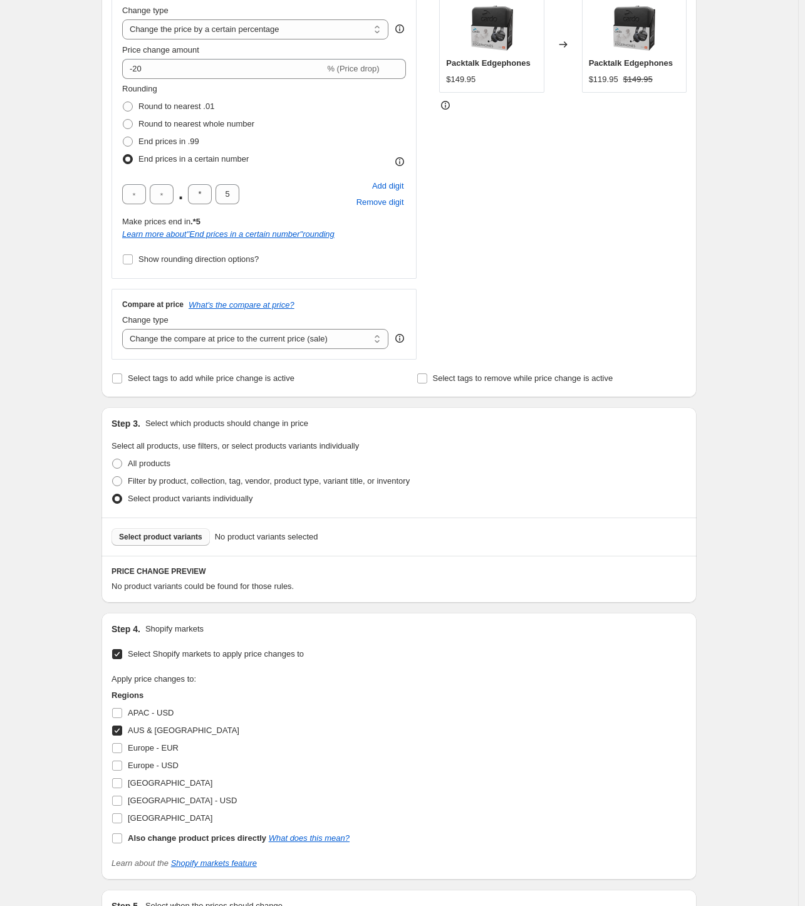
click at [165, 542] on button "Select product variants" at bounding box center [160, 537] width 98 height 18
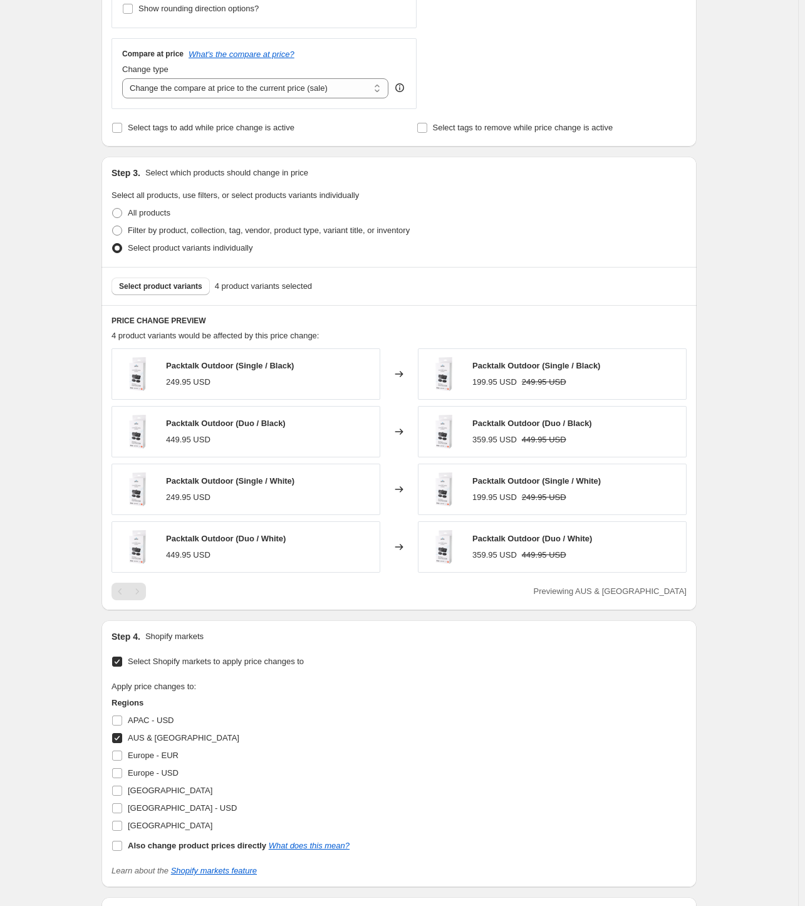
scroll to position [675, 0]
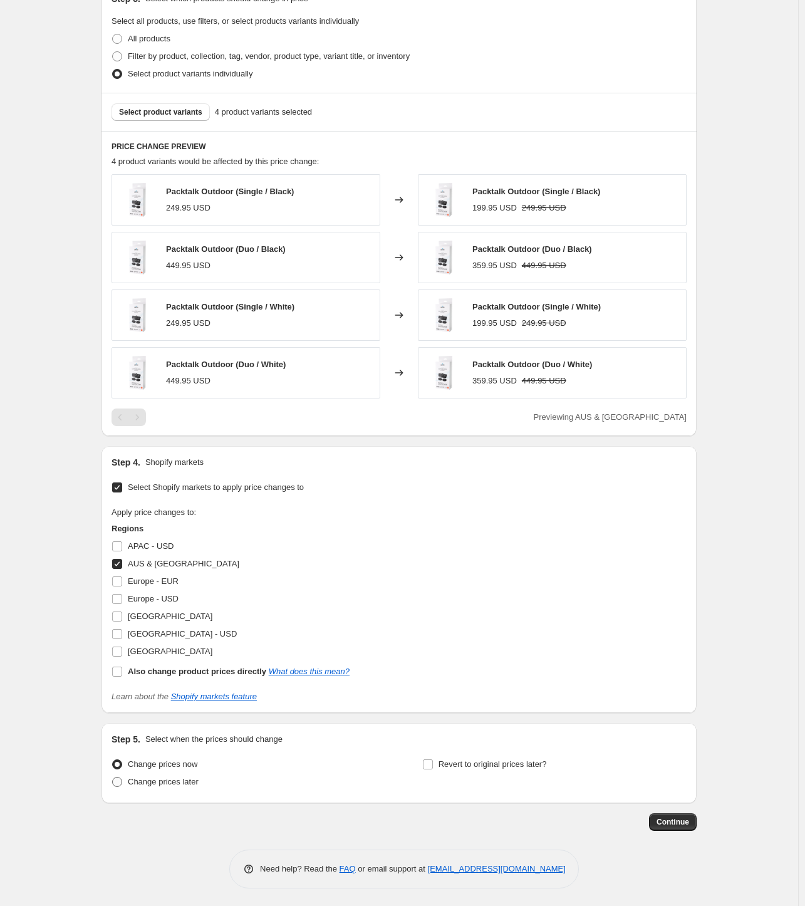
click at [185, 782] on span "Change prices later" at bounding box center [163, 781] width 71 height 9
click at [113, 777] on input "Change prices later" at bounding box center [112, 777] width 1 height 1
radio input "true"
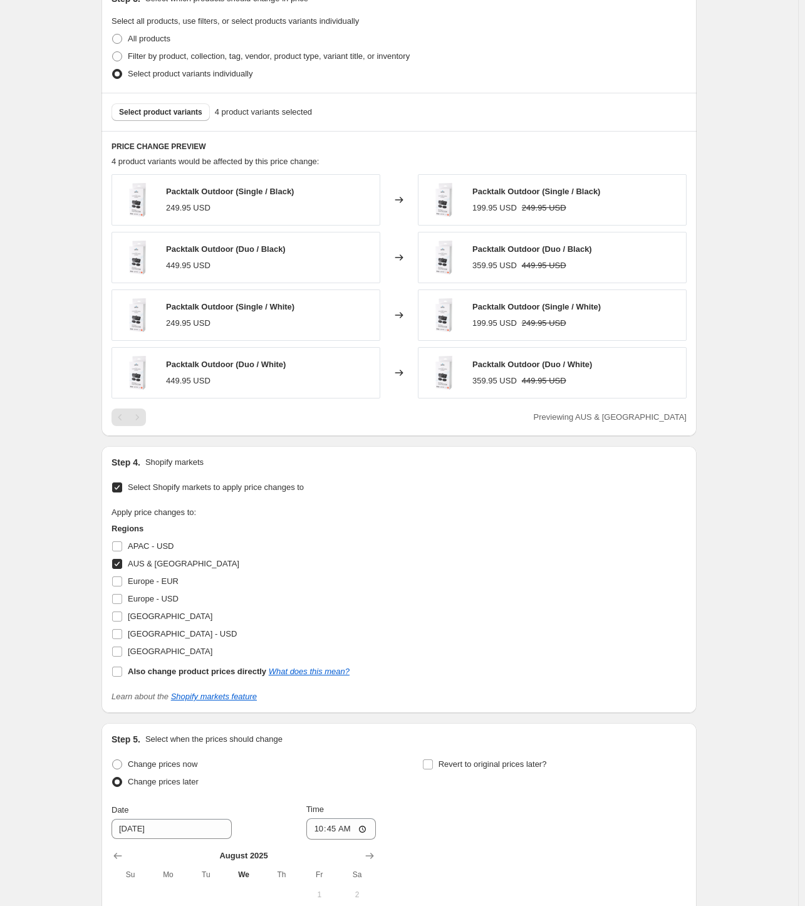
scroll to position [909, 0]
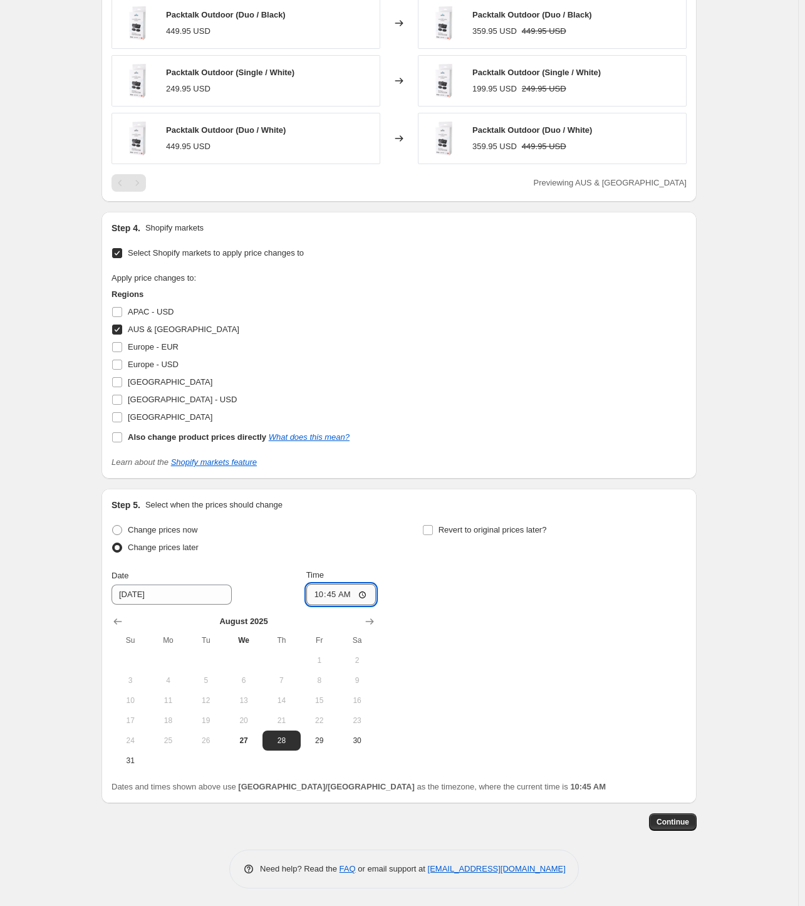
click at [334, 596] on input "10:45" at bounding box center [341, 594] width 70 height 21
type input "15:00"
click at [488, 529] on span "Revert to original prices later?" at bounding box center [492, 529] width 108 height 9
click at [433, 529] on input "Revert to original prices later?" at bounding box center [428, 530] width 10 height 10
checkbox input "true"
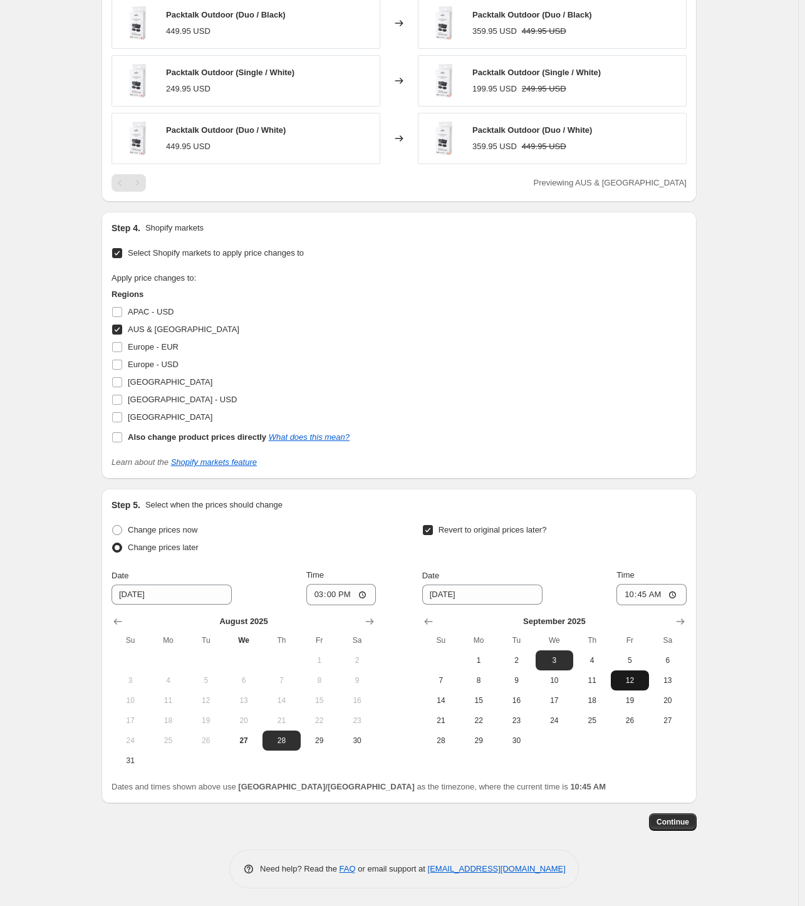
click at [623, 675] on span "12" at bounding box center [630, 680] width 28 height 10
type input "[DATE]"
click at [642, 597] on input "10:45" at bounding box center [651, 594] width 70 height 21
type input "15:00"
click at [668, 827] on button "Continue" at bounding box center [673, 822] width 48 height 18
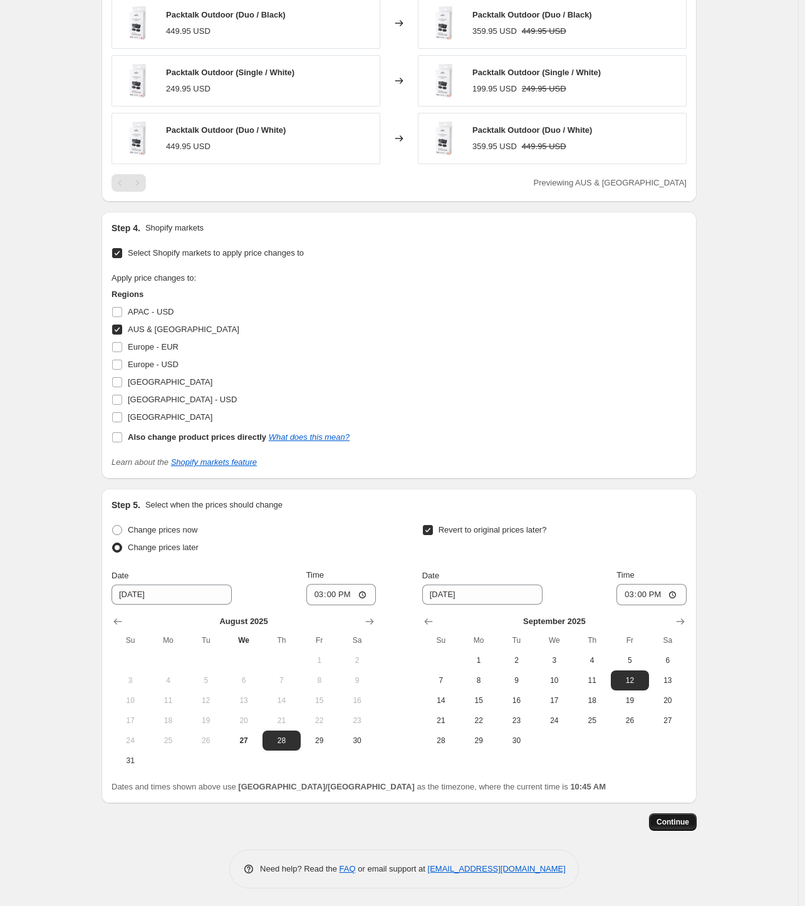
scroll to position [0, 0]
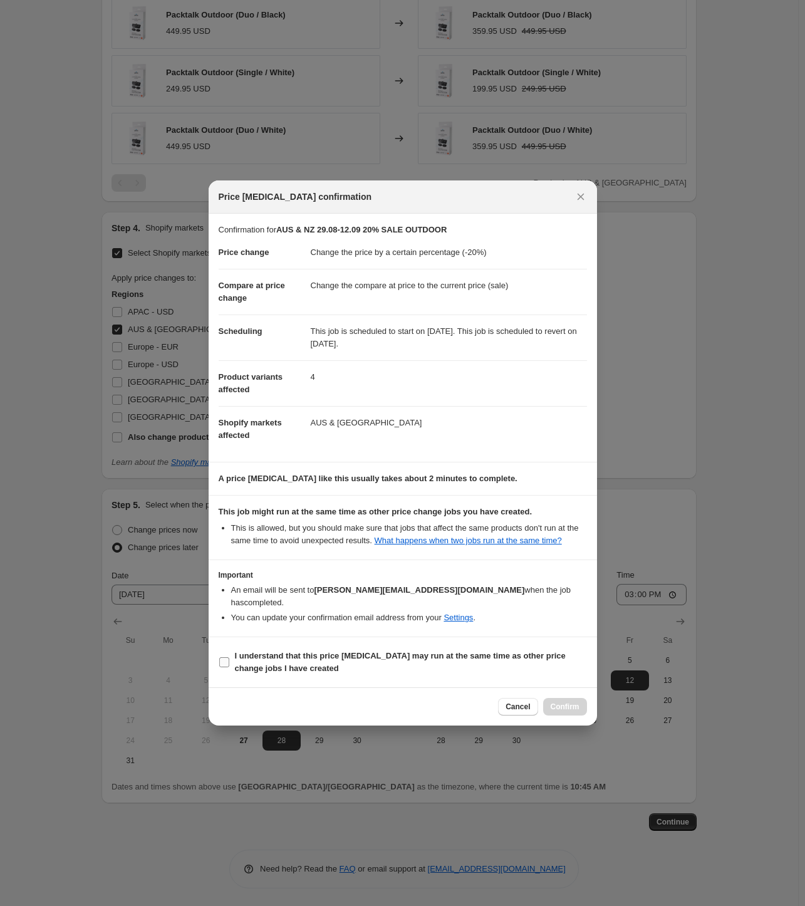
click at [351, 656] on span "I understand that this price [MEDICAL_DATA] may run at the same time as other p…" at bounding box center [411, 661] width 352 height 25
click at [229, 657] on input "I understand that this price [MEDICAL_DATA] may run at the same time as other p…" at bounding box center [224, 662] width 10 height 10
checkbox input "true"
click at [567, 701] on span "Confirm" at bounding box center [564, 706] width 29 height 10
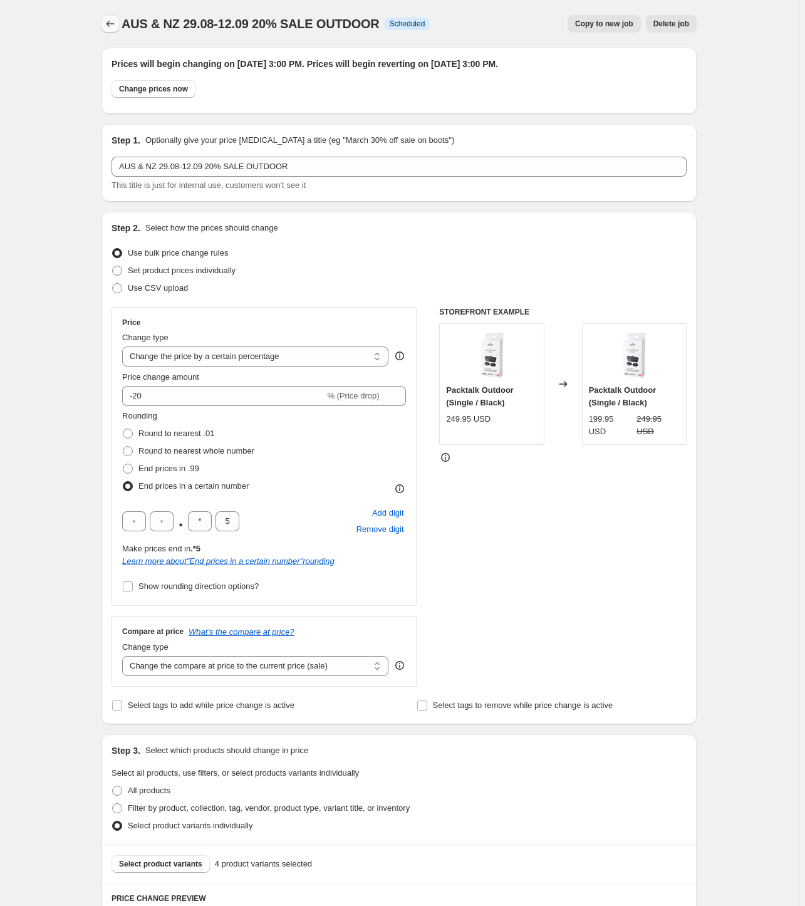
click at [113, 24] on icon "Price change jobs" at bounding box center [110, 24] width 13 height 13
